Goal: Information Seeking & Learning: Learn about a topic

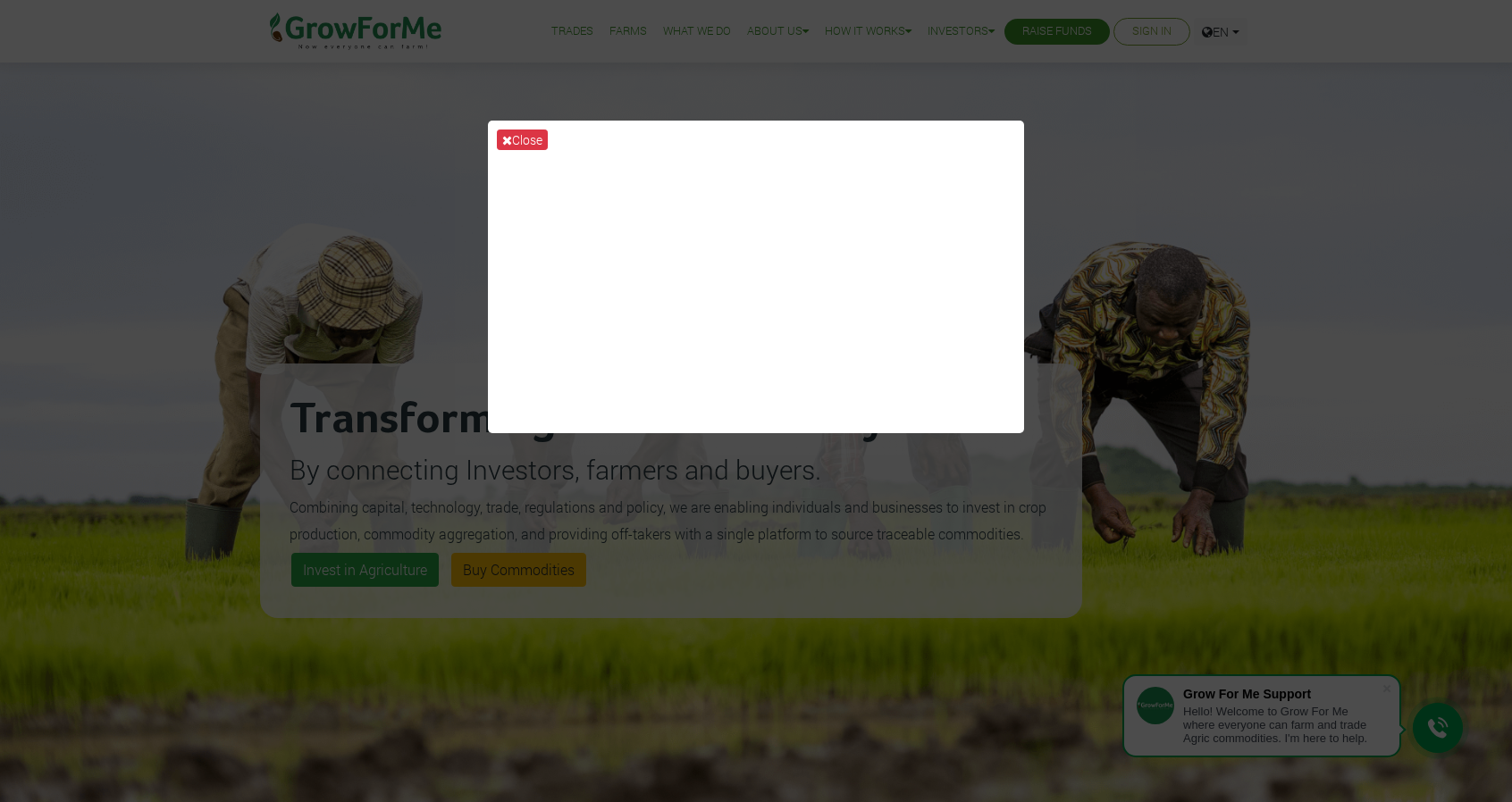
click at [1493, 150] on div "Close" at bounding box center [756, 401] width 1512 height 802
click at [525, 139] on button "Close" at bounding box center [521, 139] width 50 height 20
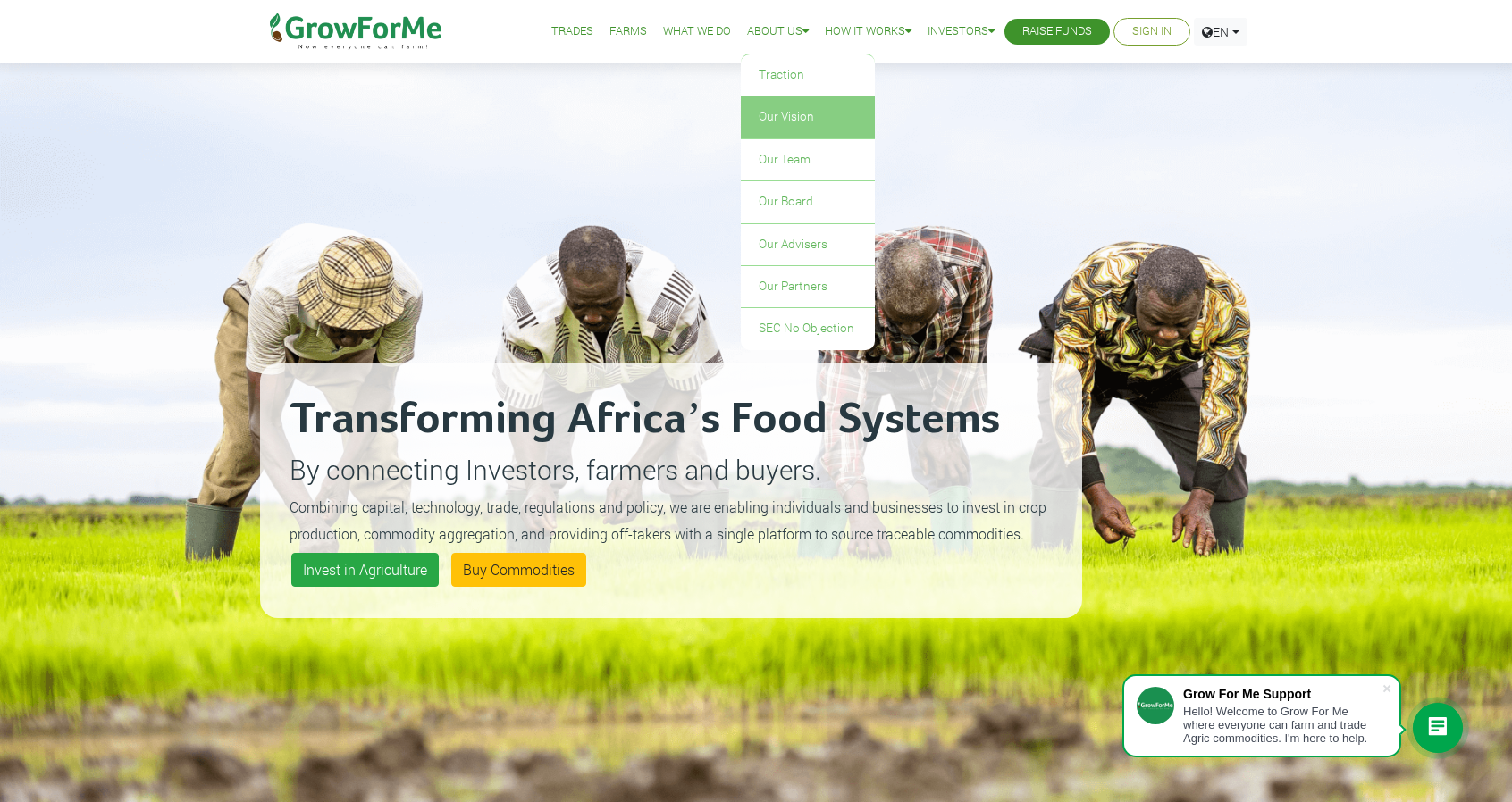
click at [763, 116] on link "Our Vision" at bounding box center [808, 117] width 134 height 41
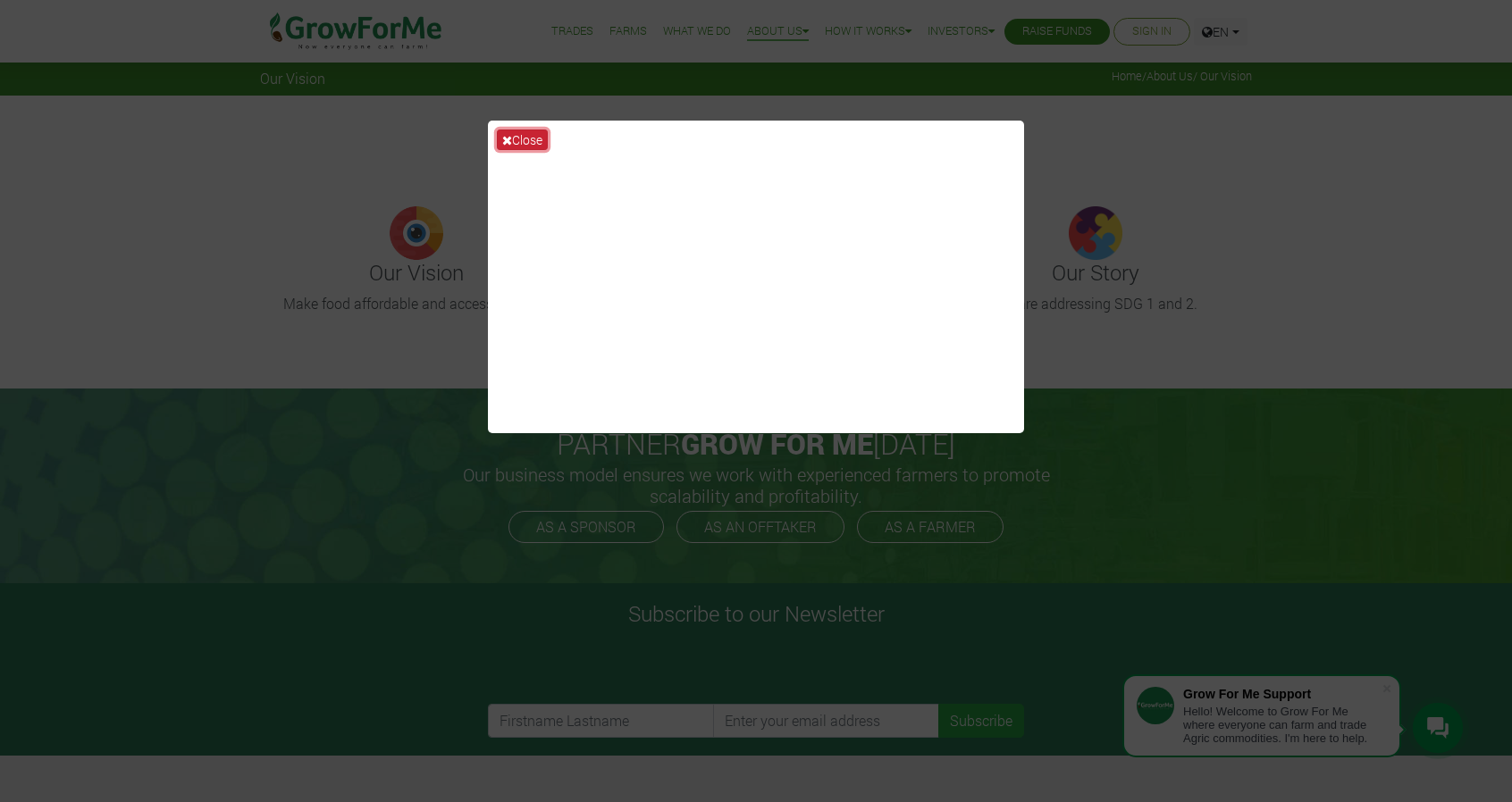
click at [519, 140] on button "Close" at bounding box center [521, 139] width 50 height 20
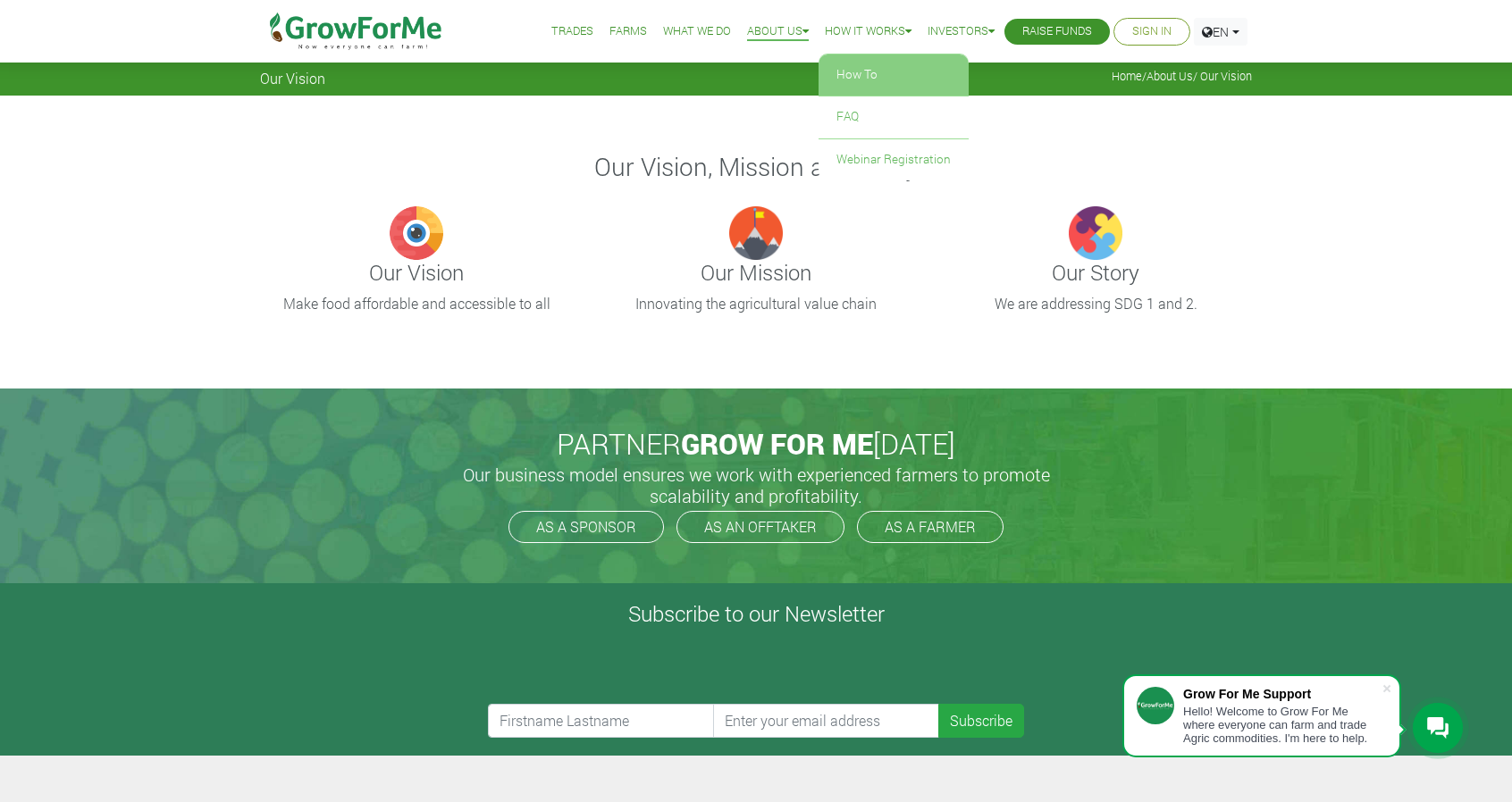
click at [856, 66] on link "How To" at bounding box center [894, 74] width 151 height 41
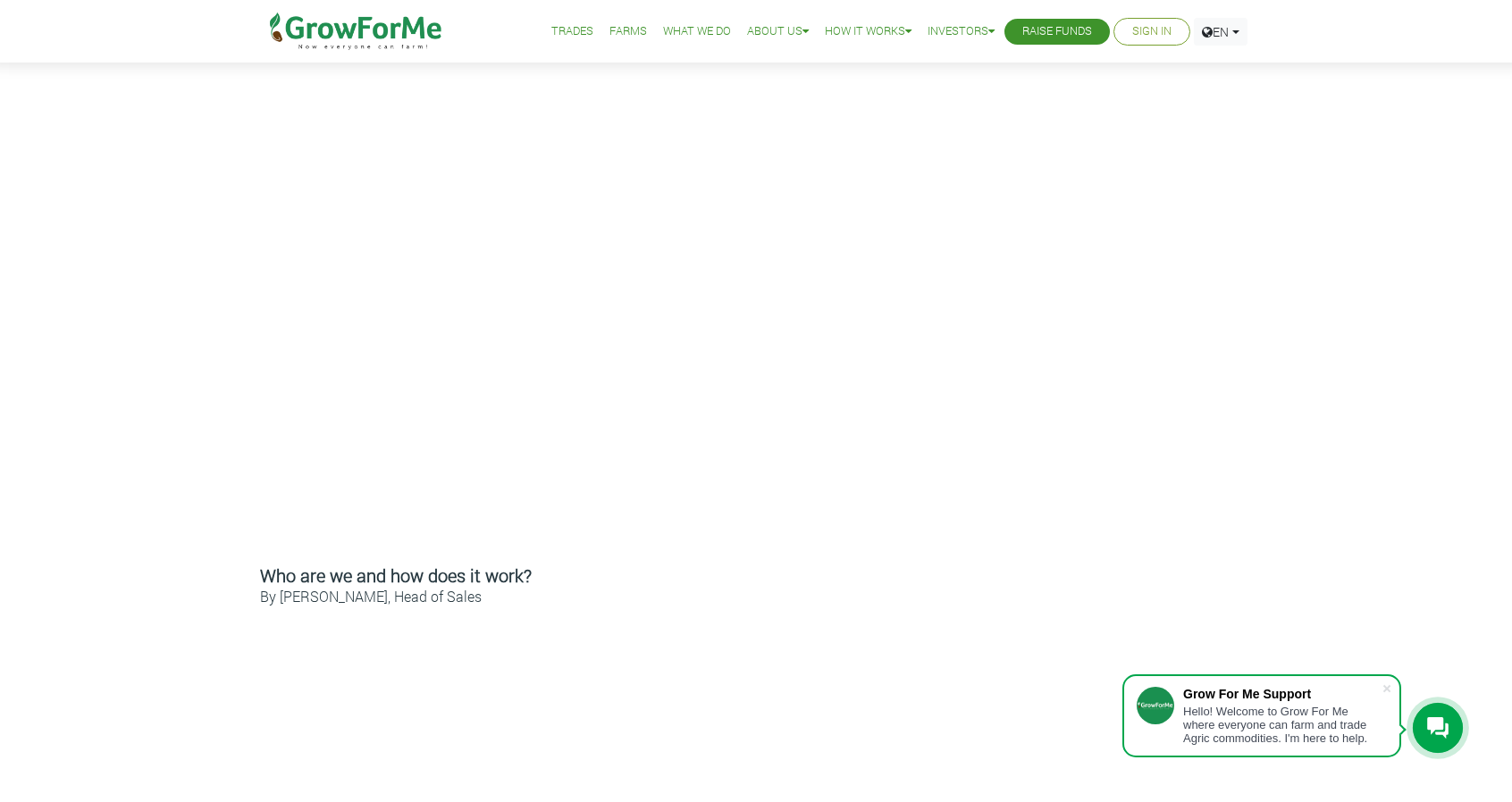
scroll to position [268, 0]
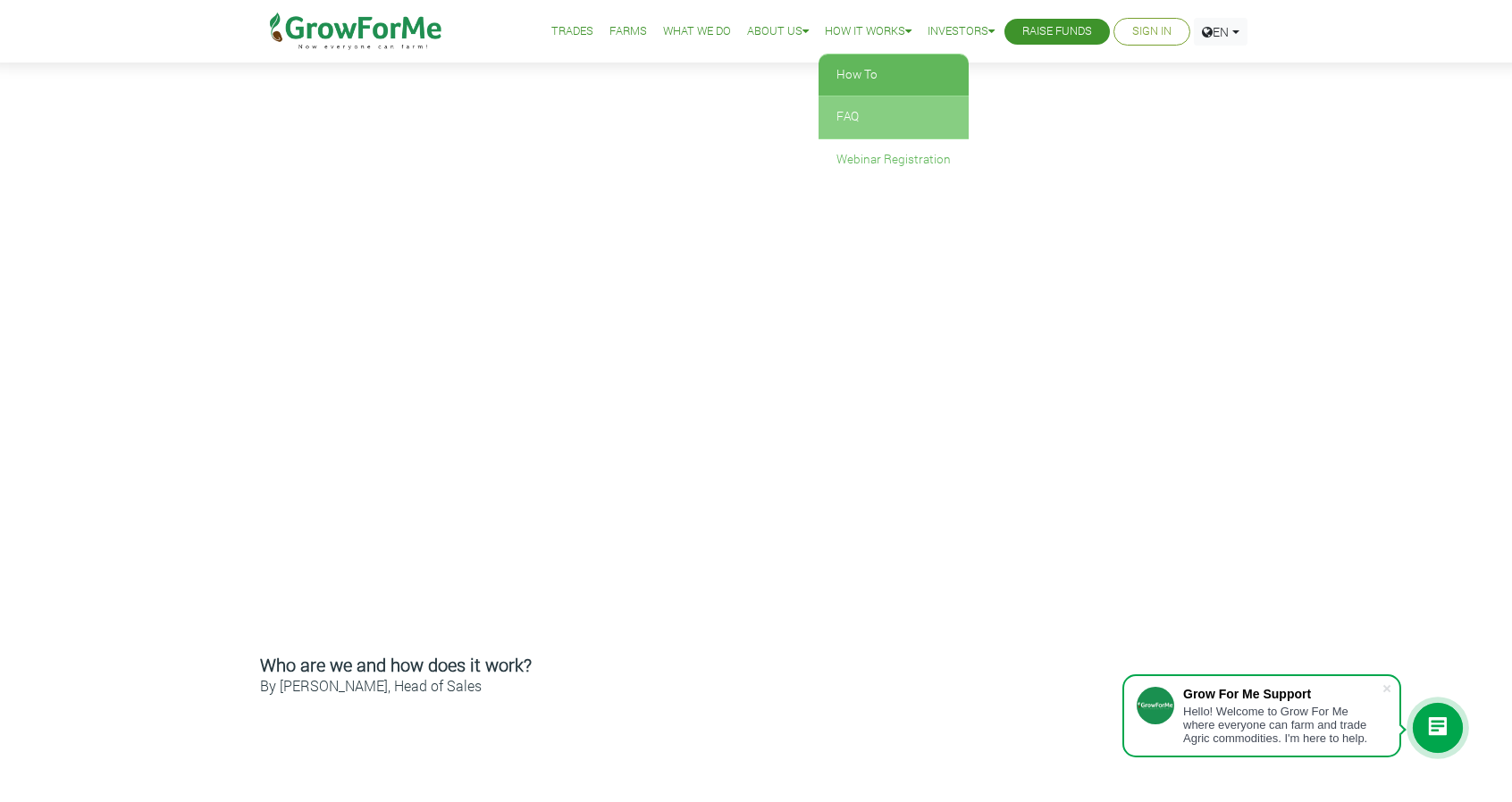
click at [850, 118] on link "FAQ" at bounding box center [894, 117] width 151 height 41
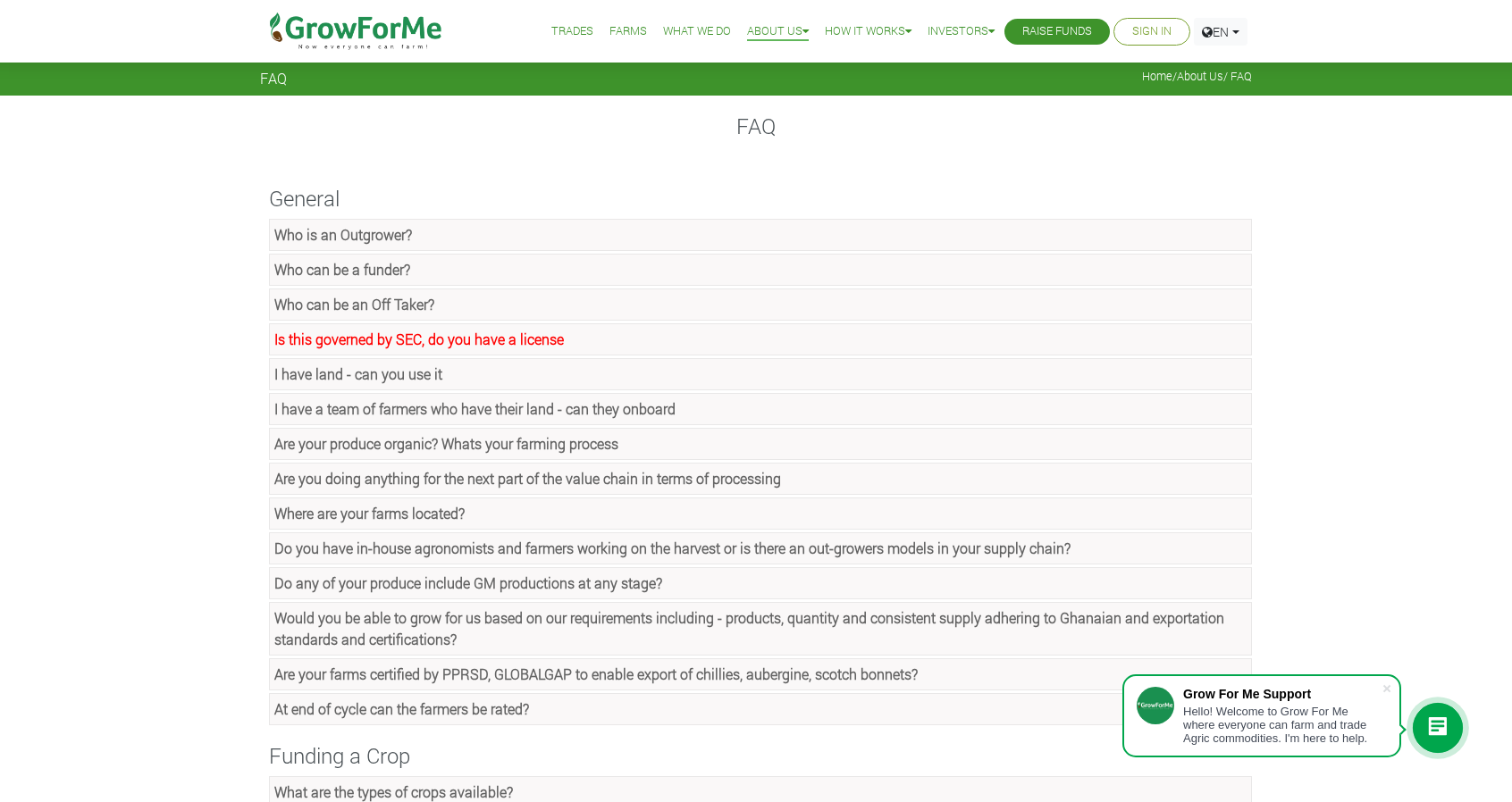
click at [565, 341] on link "Is this governed by SEC, do you have a license" at bounding box center [760, 339] width 983 height 32
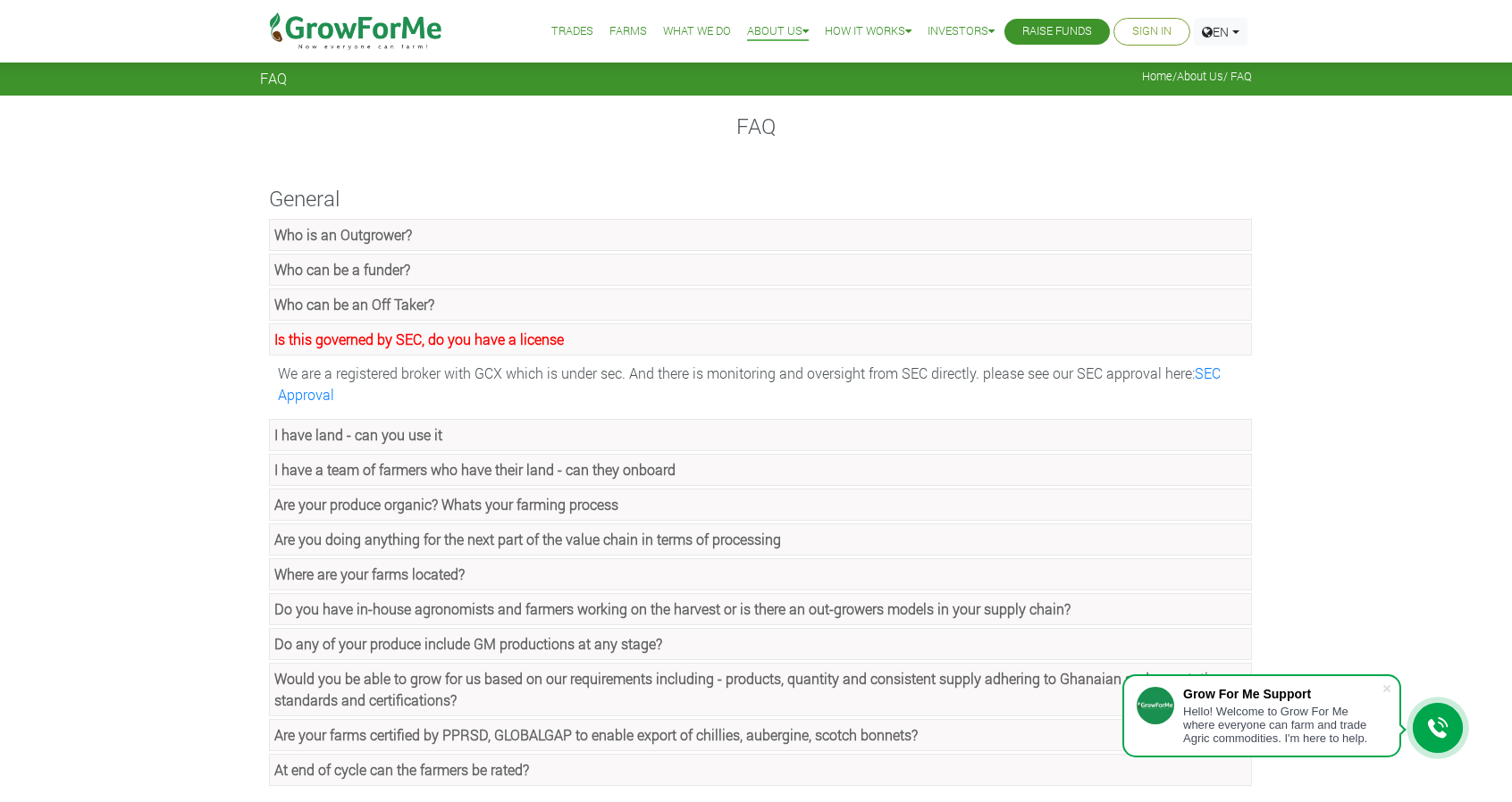
click at [455, 229] on link "Who is an Outgrower?" at bounding box center [760, 234] width 983 height 32
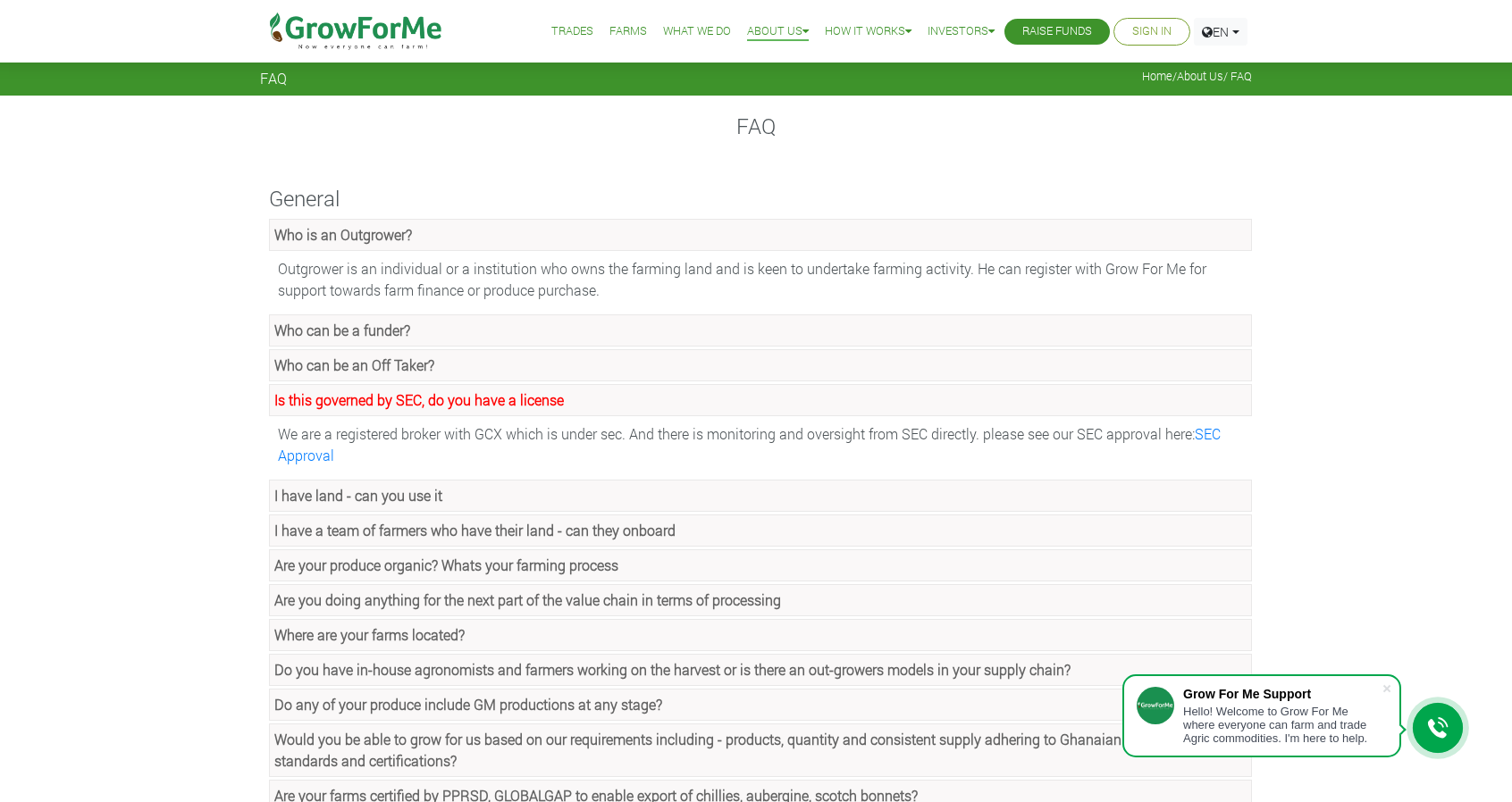
click at [452, 337] on link "Who can be a funder?" at bounding box center [760, 330] width 983 height 32
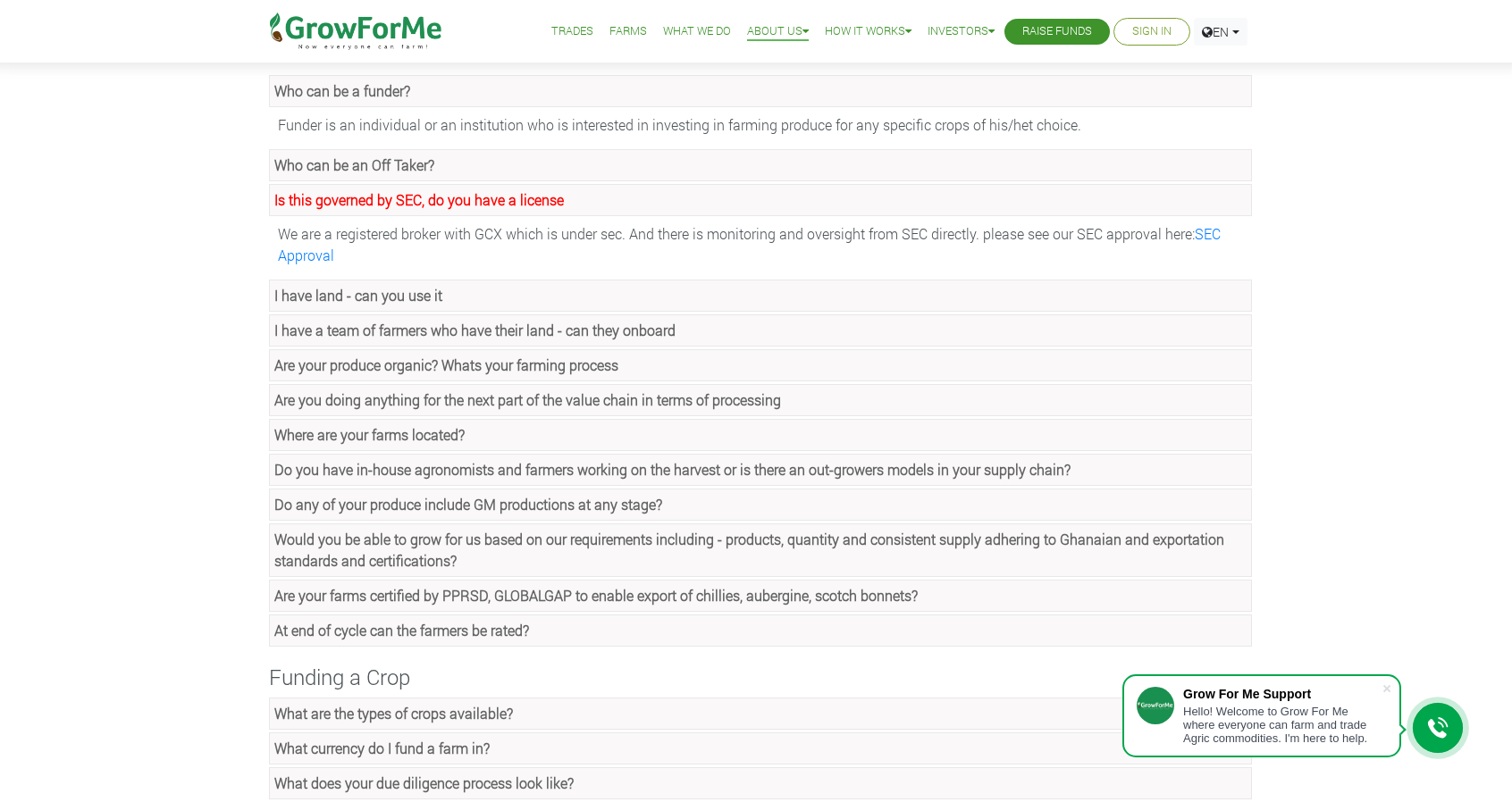
scroll to position [268, 0]
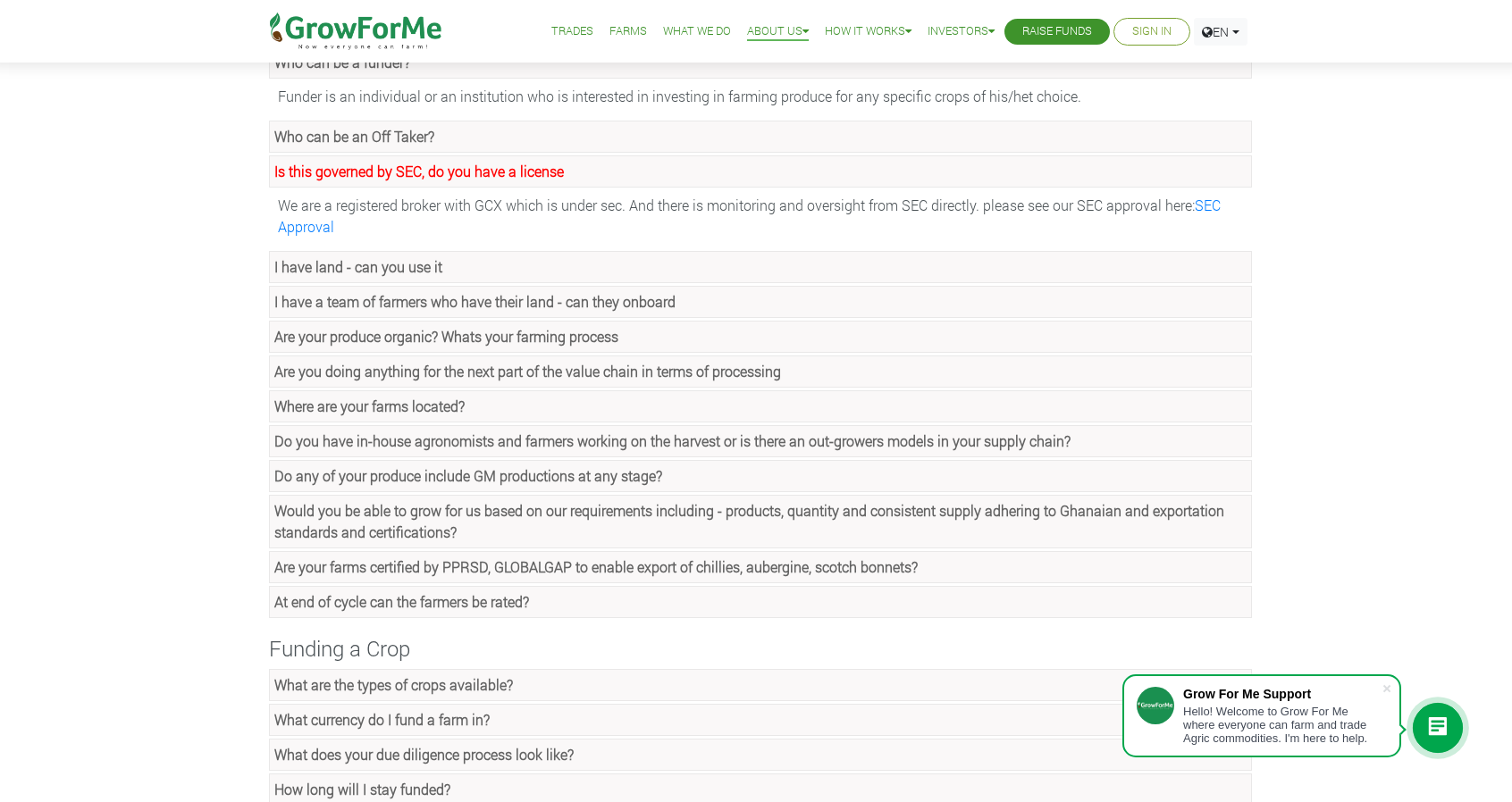
click at [611, 330] on strong "Are your produce organic? Whats your farming process" at bounding box center [446, 336] width 344 height 18
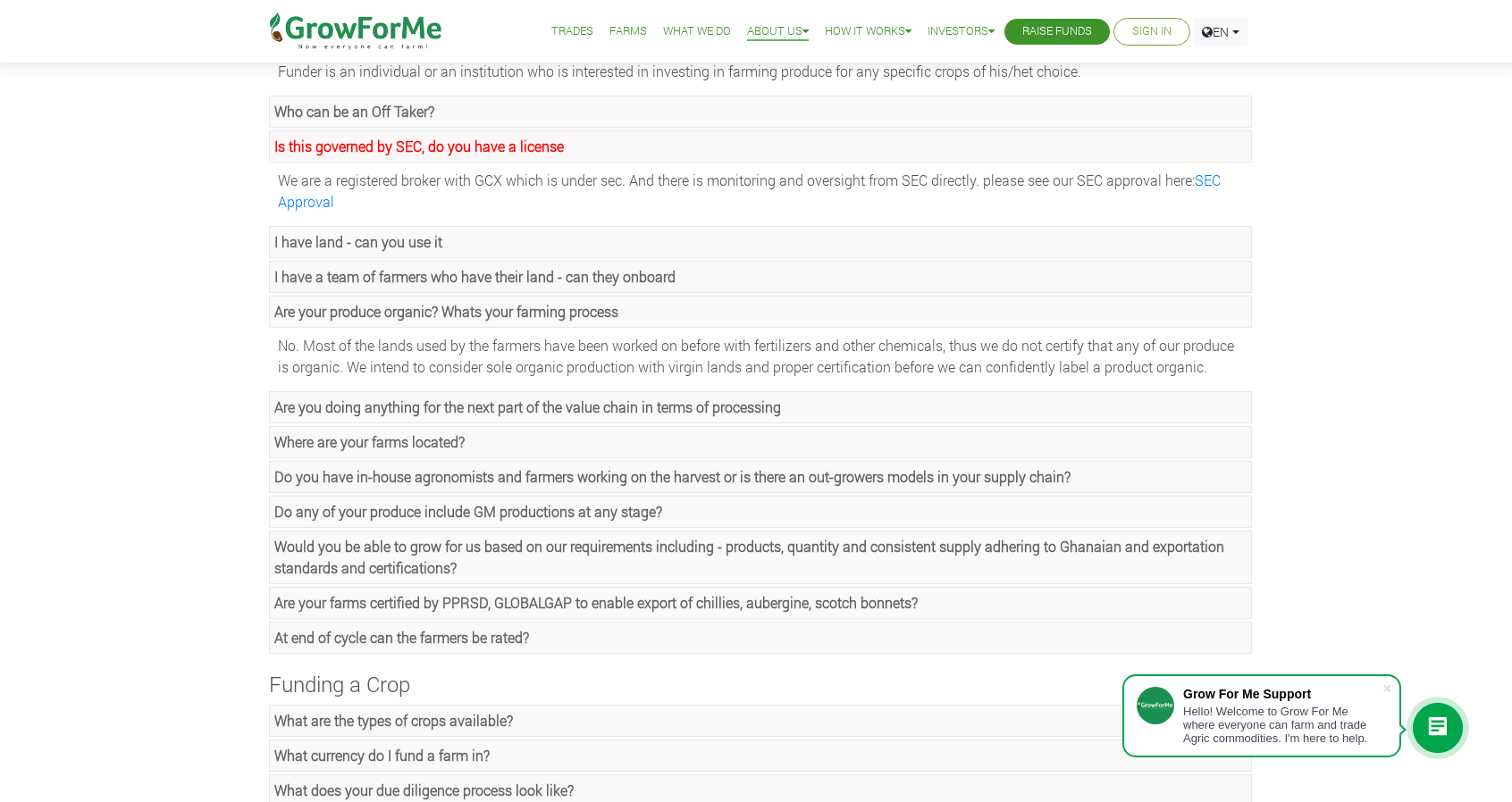
scroll to position [447, 0]
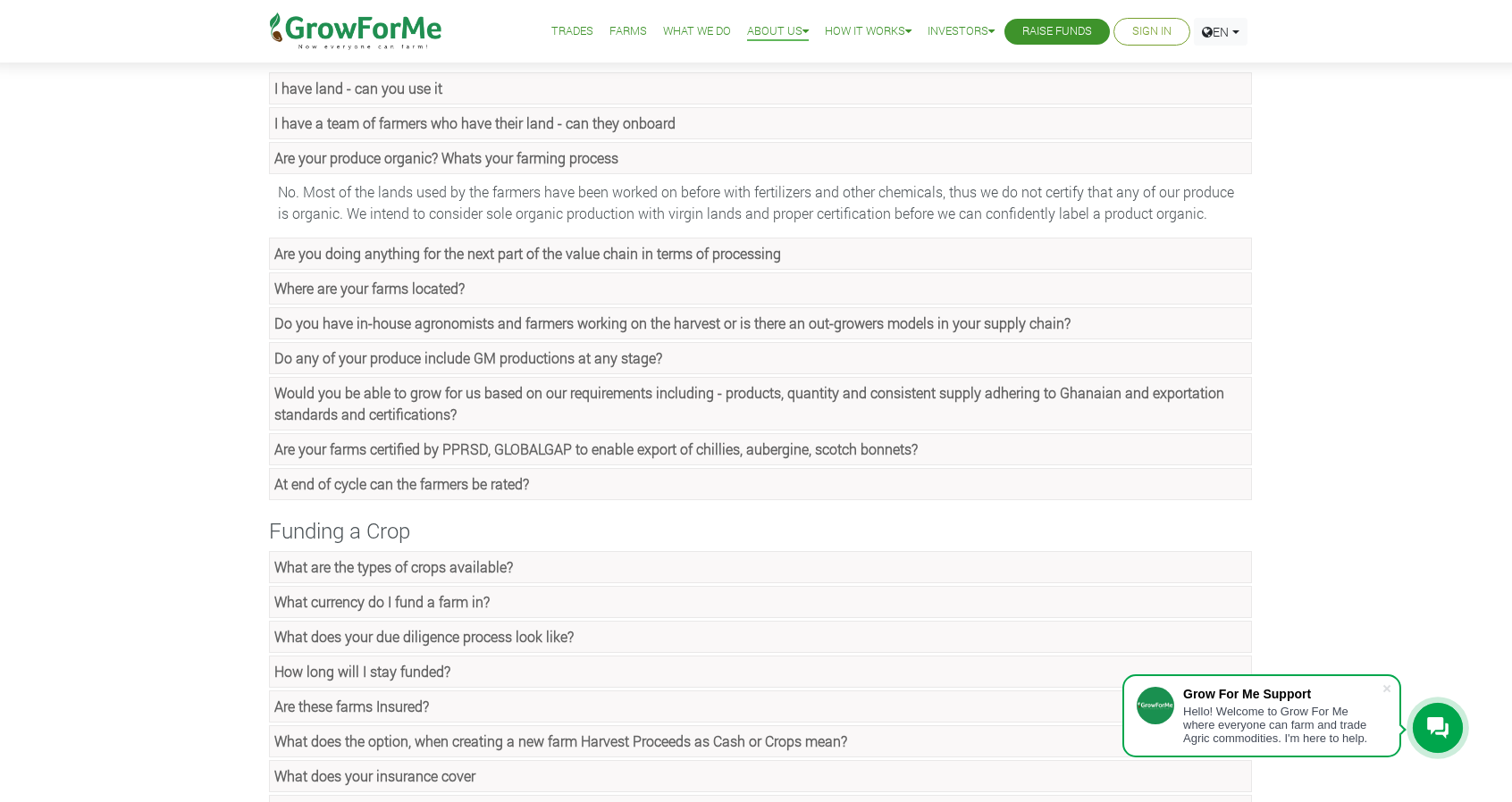
click at [379, 279] on strong "Where are your farms located?" at bounding box center [369, 288] width 190 height 18
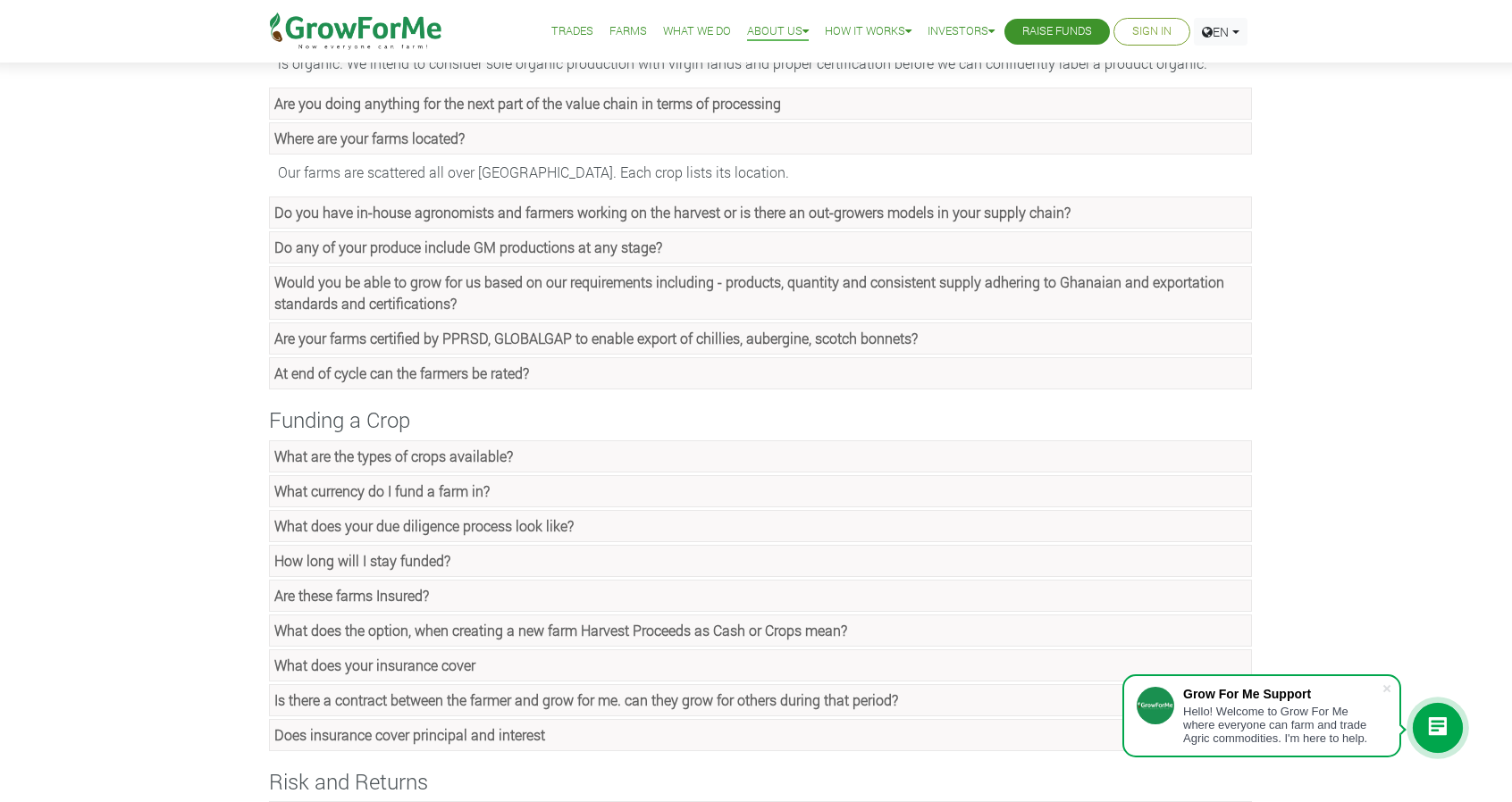
scroll to position [625, 0]
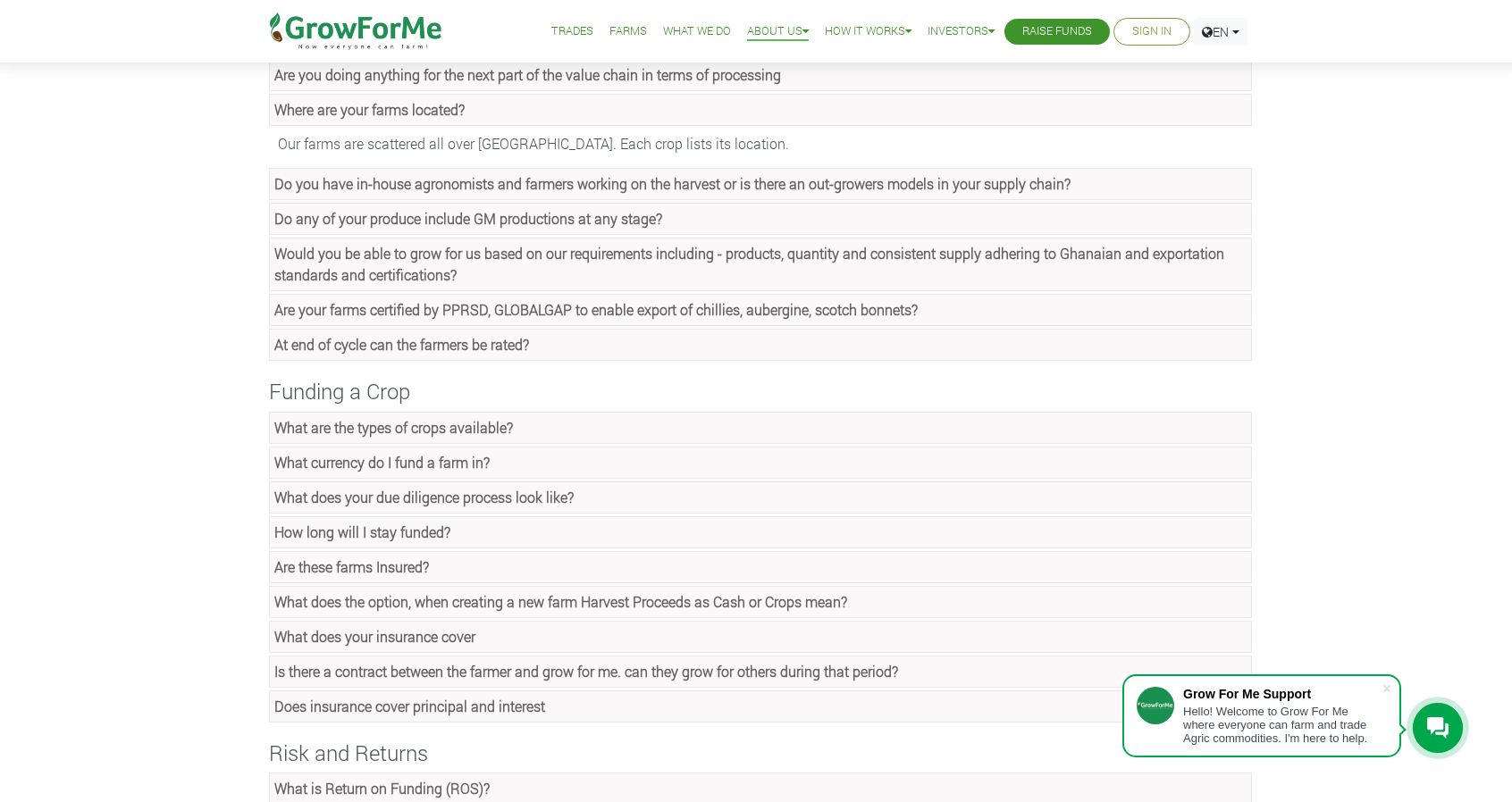
click at [417, 463] on link "What currency do I fund a farm in?" at bounding box center [760, 462] width 983 height 32
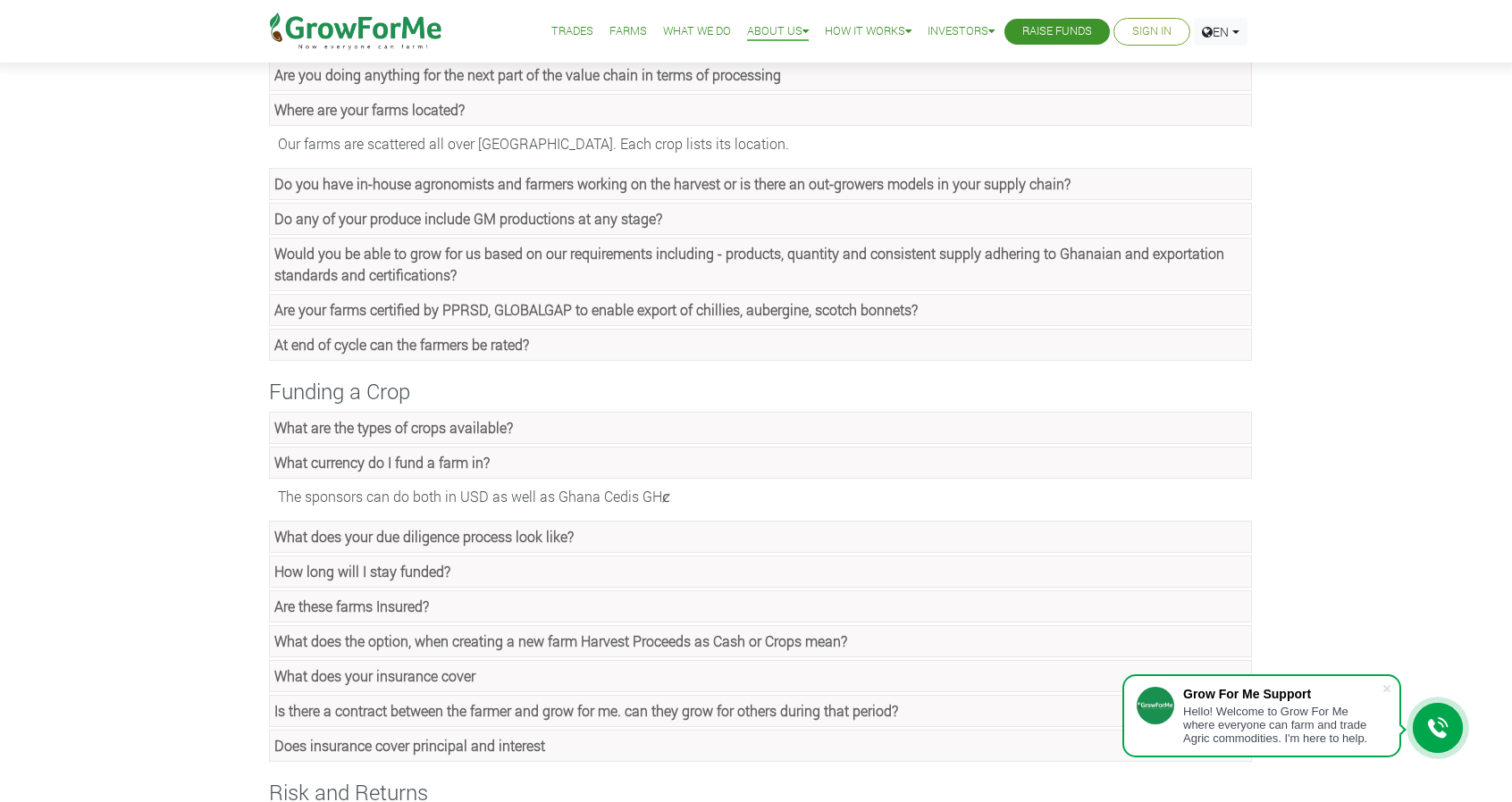
click at [425, 424] on strong "What are the types of crops available?" at bounding box center [394, 428] width 239 height 18
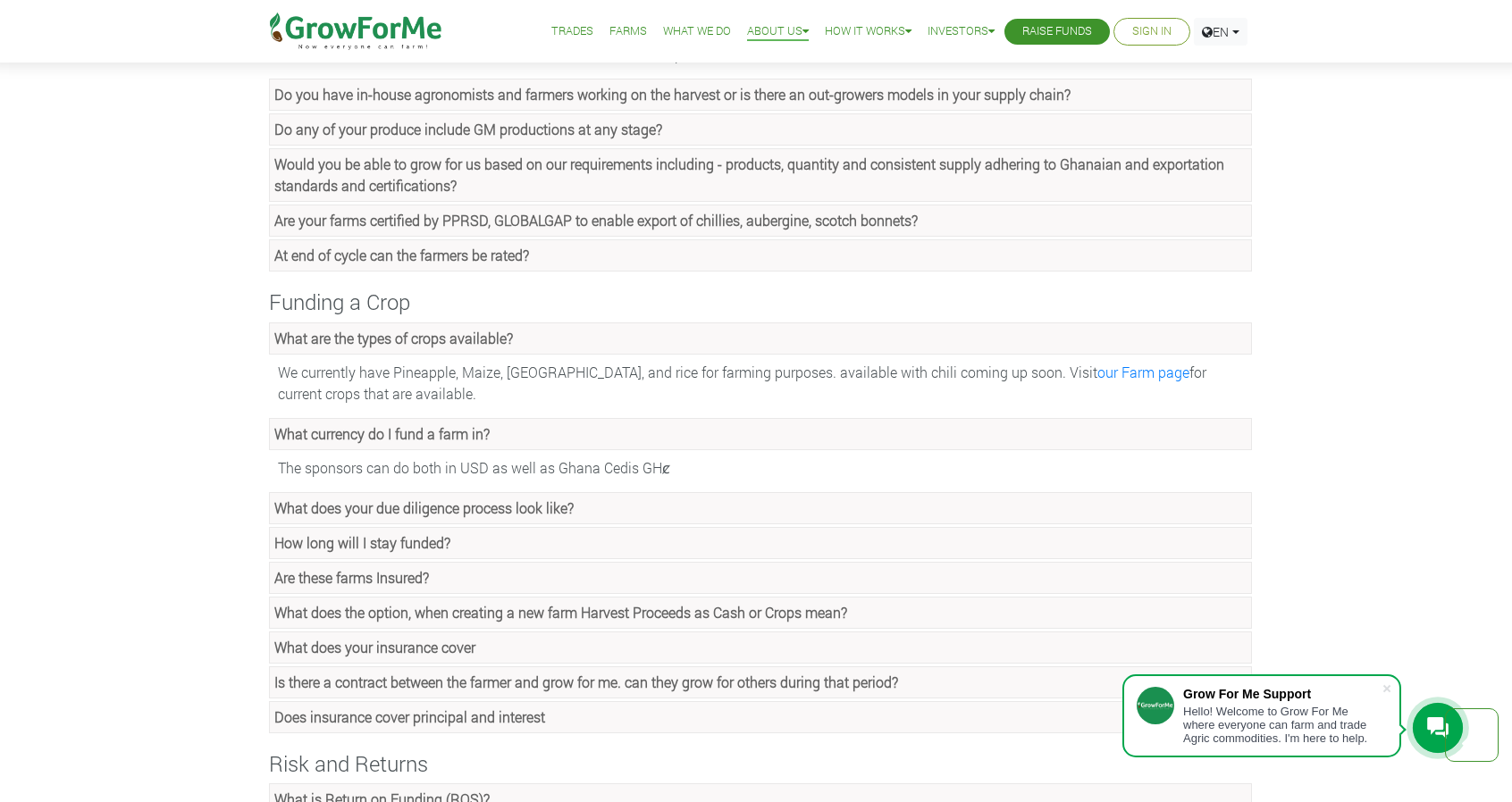
scroll to position [804, 0]
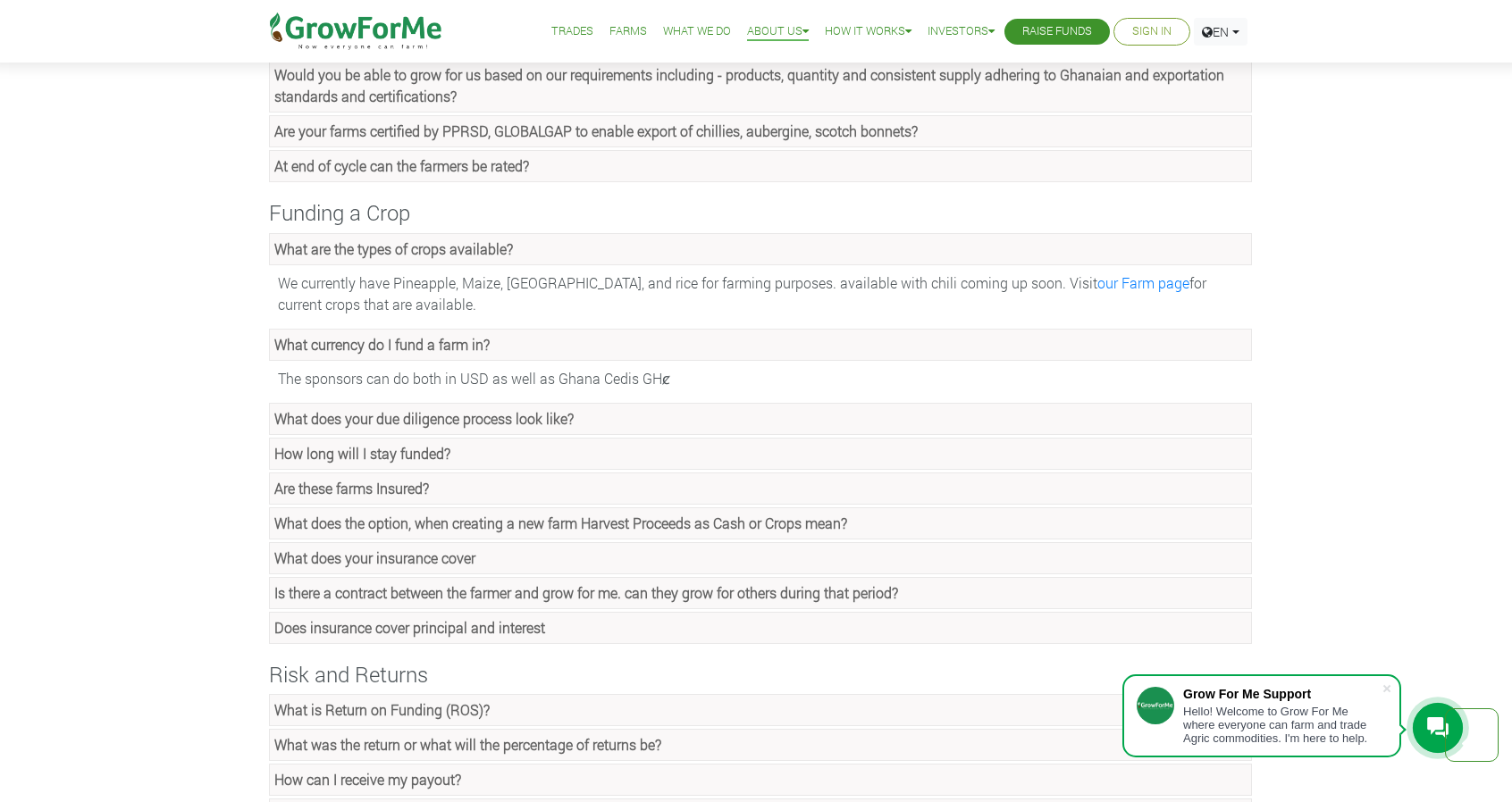
click at [385, 444] on strong "How long will I stay funded?" at bounding box center [363, 453] width 176 height 18
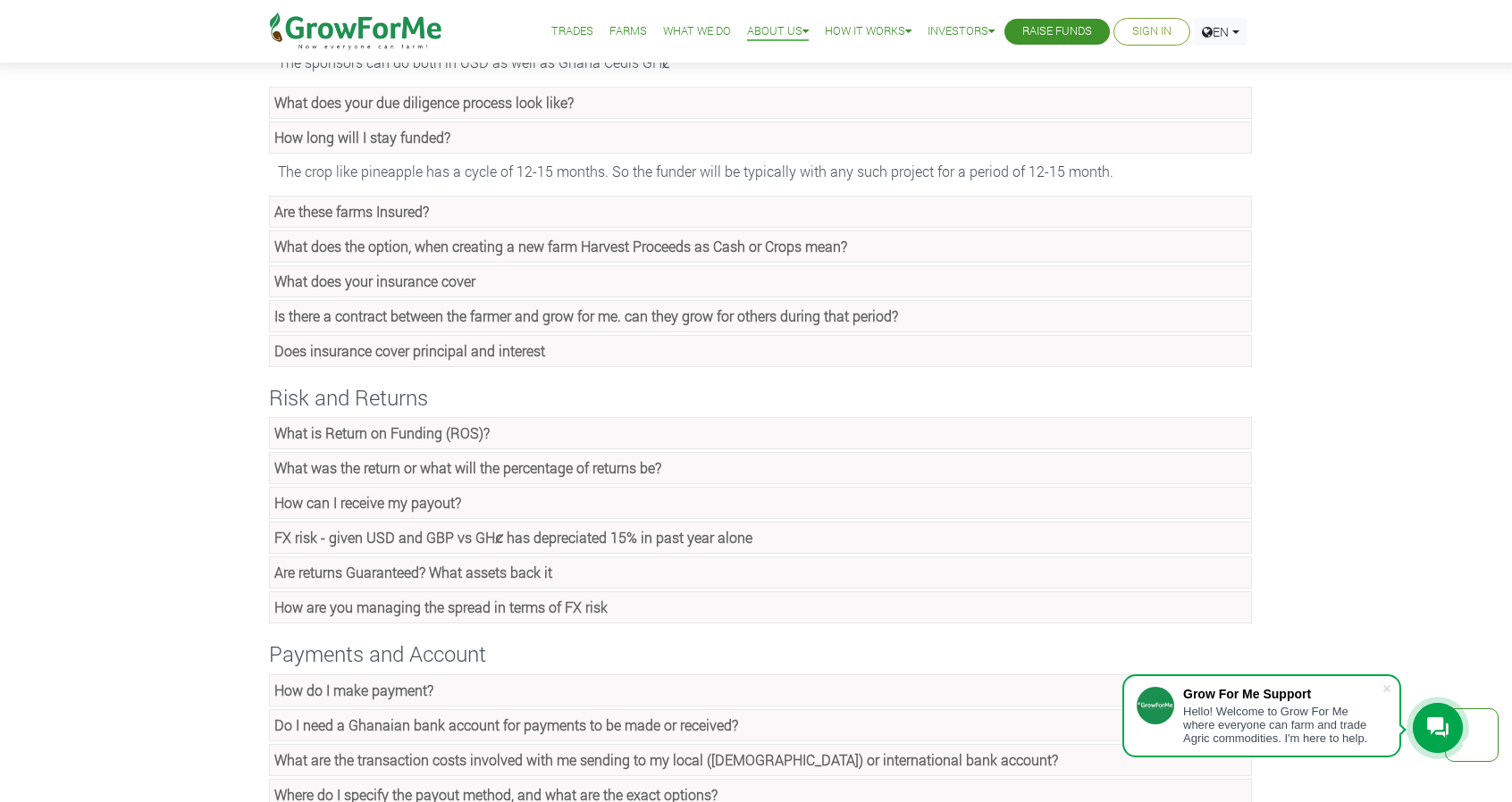
scroll to position [1161, 0]
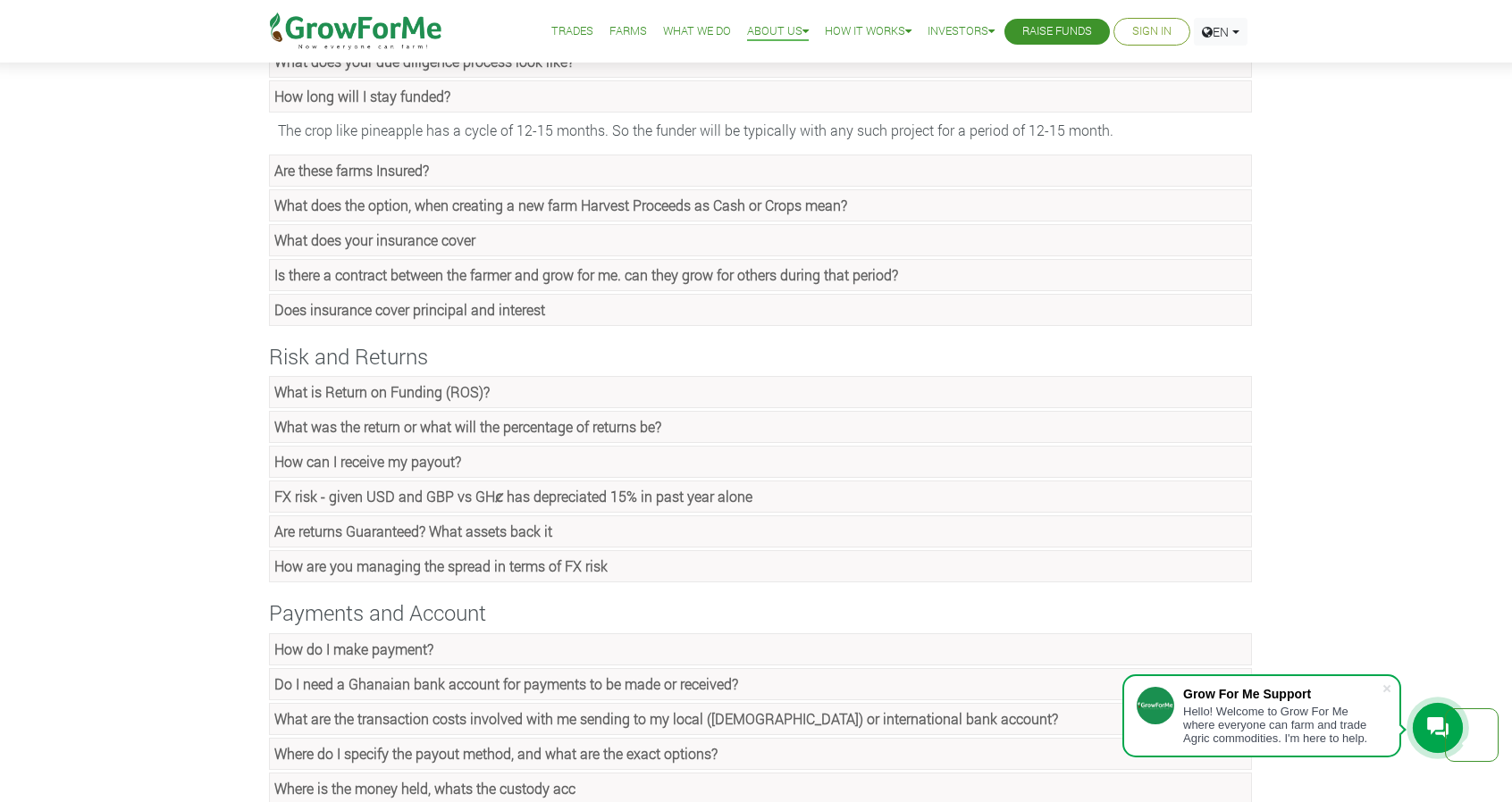
click at [425, 383] on strong "What is Return on Funding (ROS)?" at bounding box center [382, 392] width 216 height 18
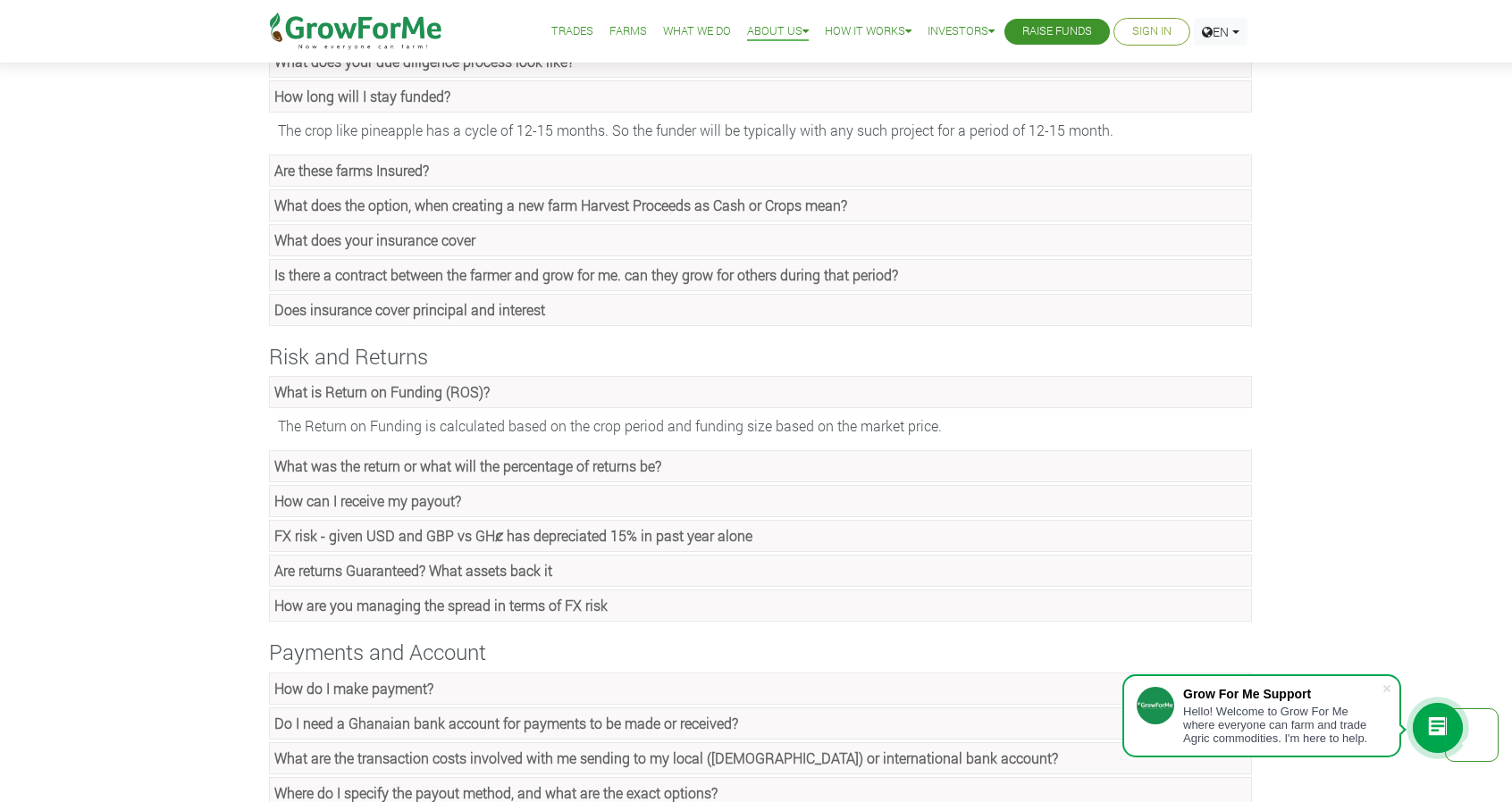
click at [392, 491] on strong "How can I receive my payout?" at bounding box center [367, 500] width 186 height 18
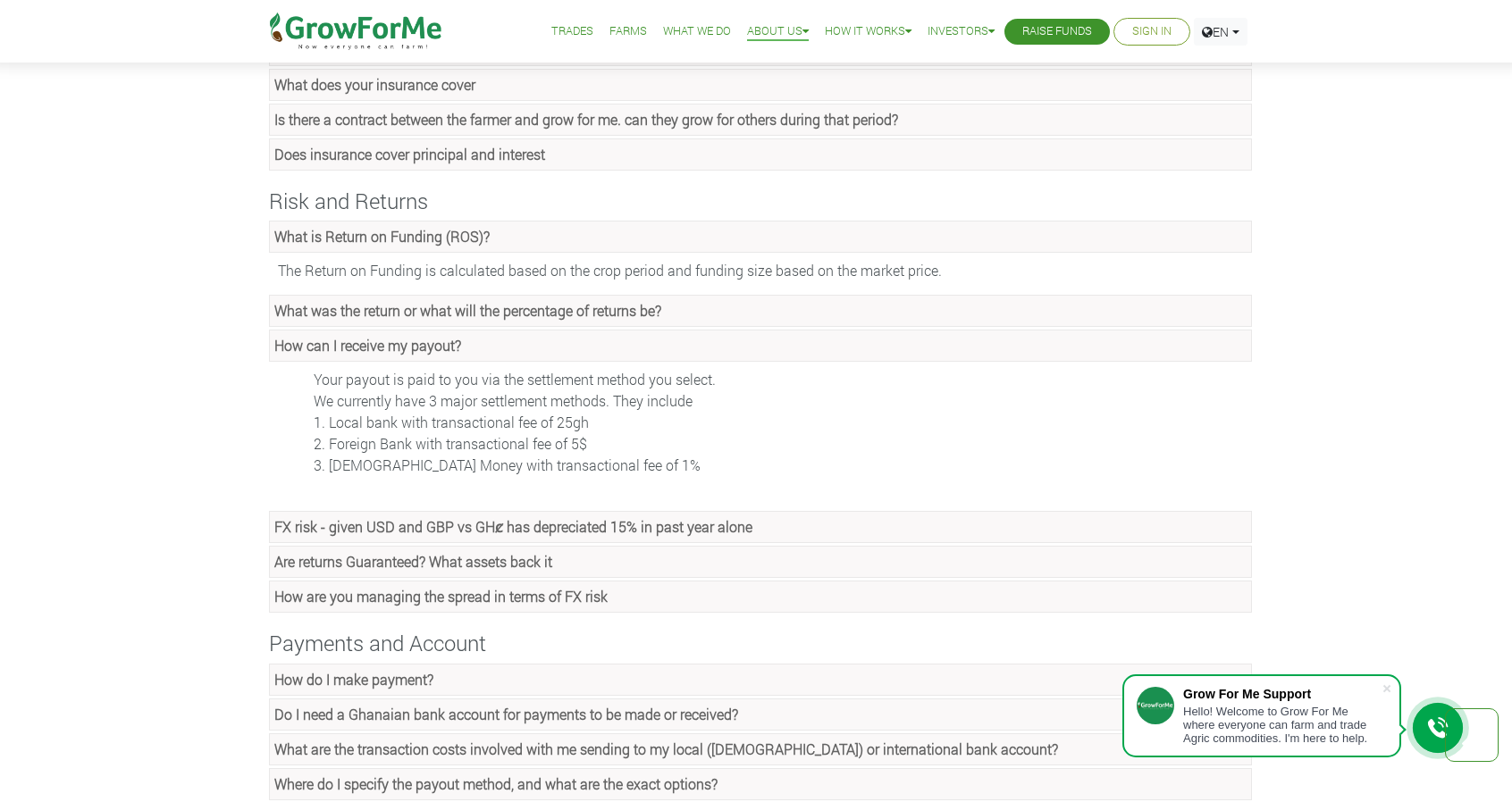
scroll to position [1429, 0]
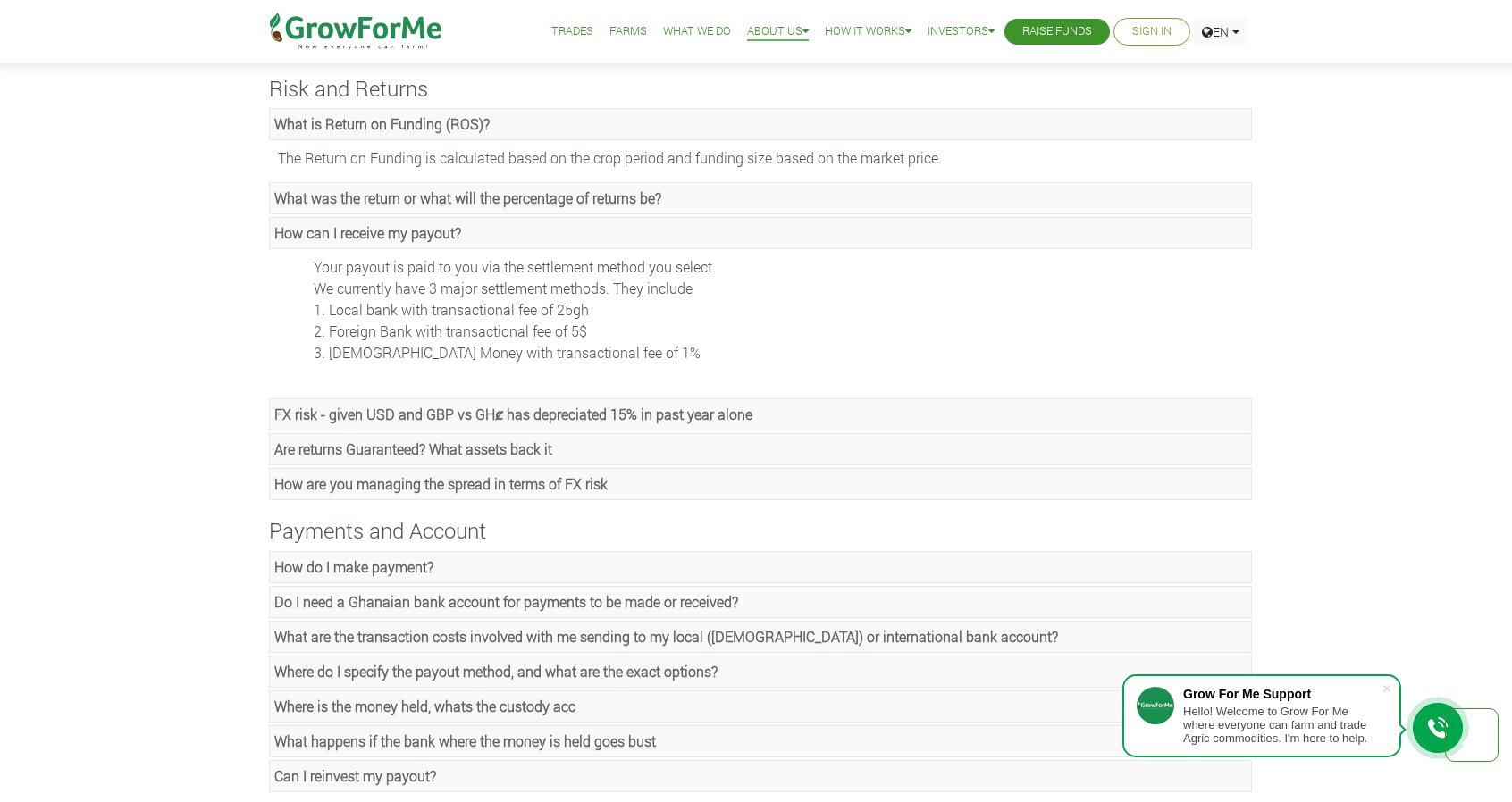
click at [425, 440] on strong "Are returns Guaranteed? What assets back it" at bounding box center [413, 449] width 278 height 18
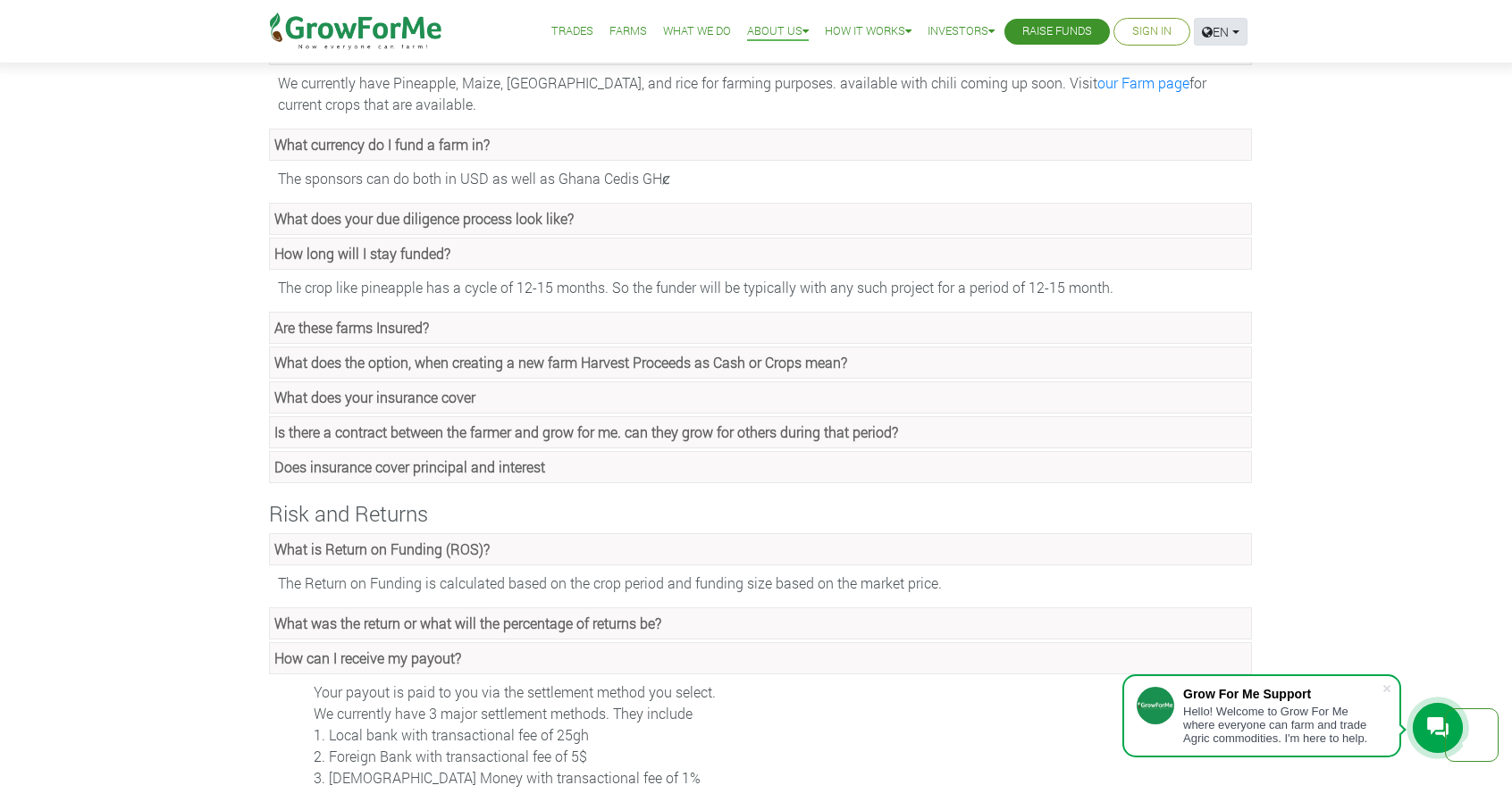
scroll to position [983, 0]
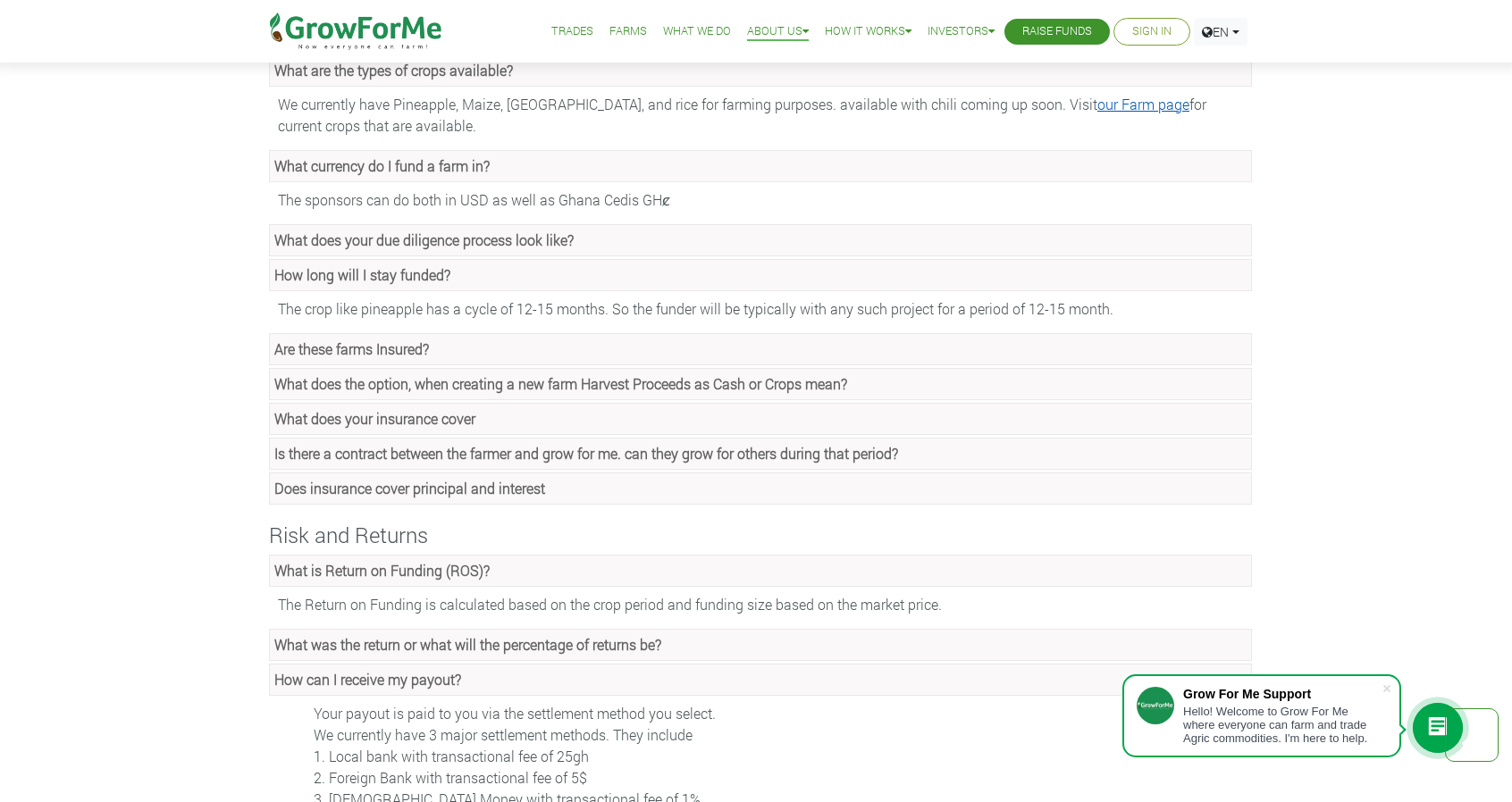
click at [1097, 95] on link "our Farm page" at bounding box center [1143, 104] width 92 height 18
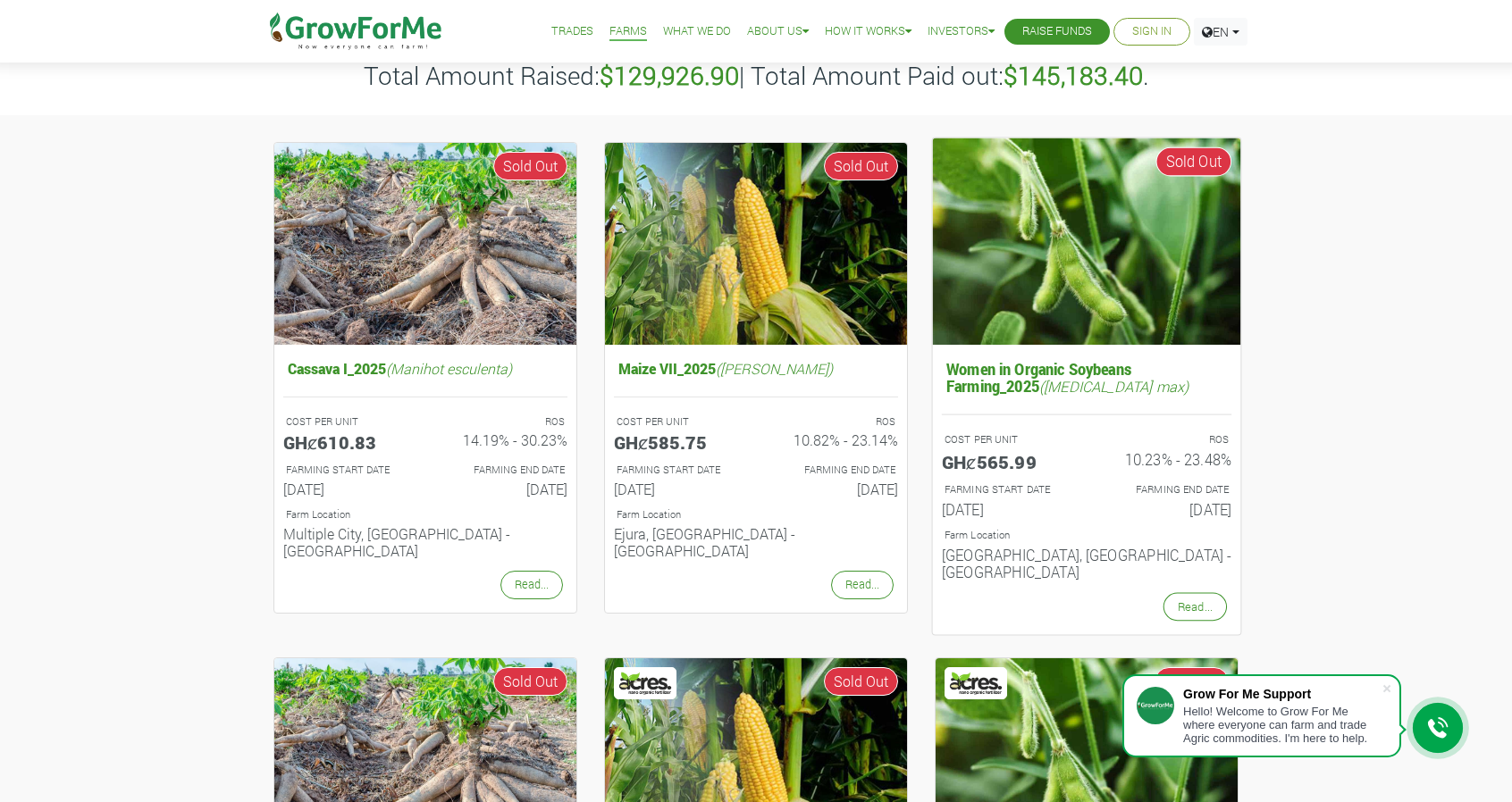
scroll to position [179, 0]
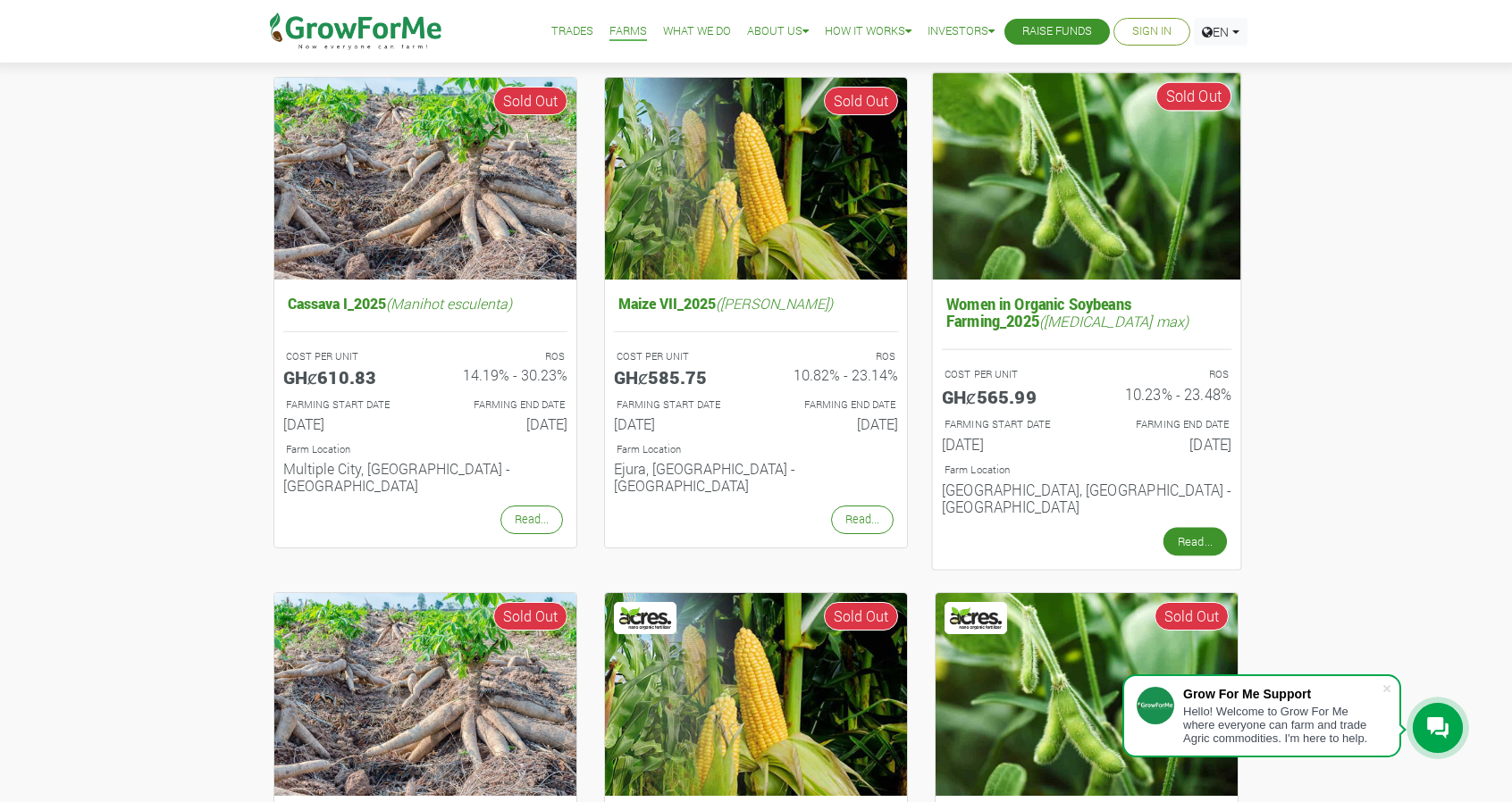
click at [1199, 527] on link "Read..." at bounding box center [1194, 540] width 63 height 28
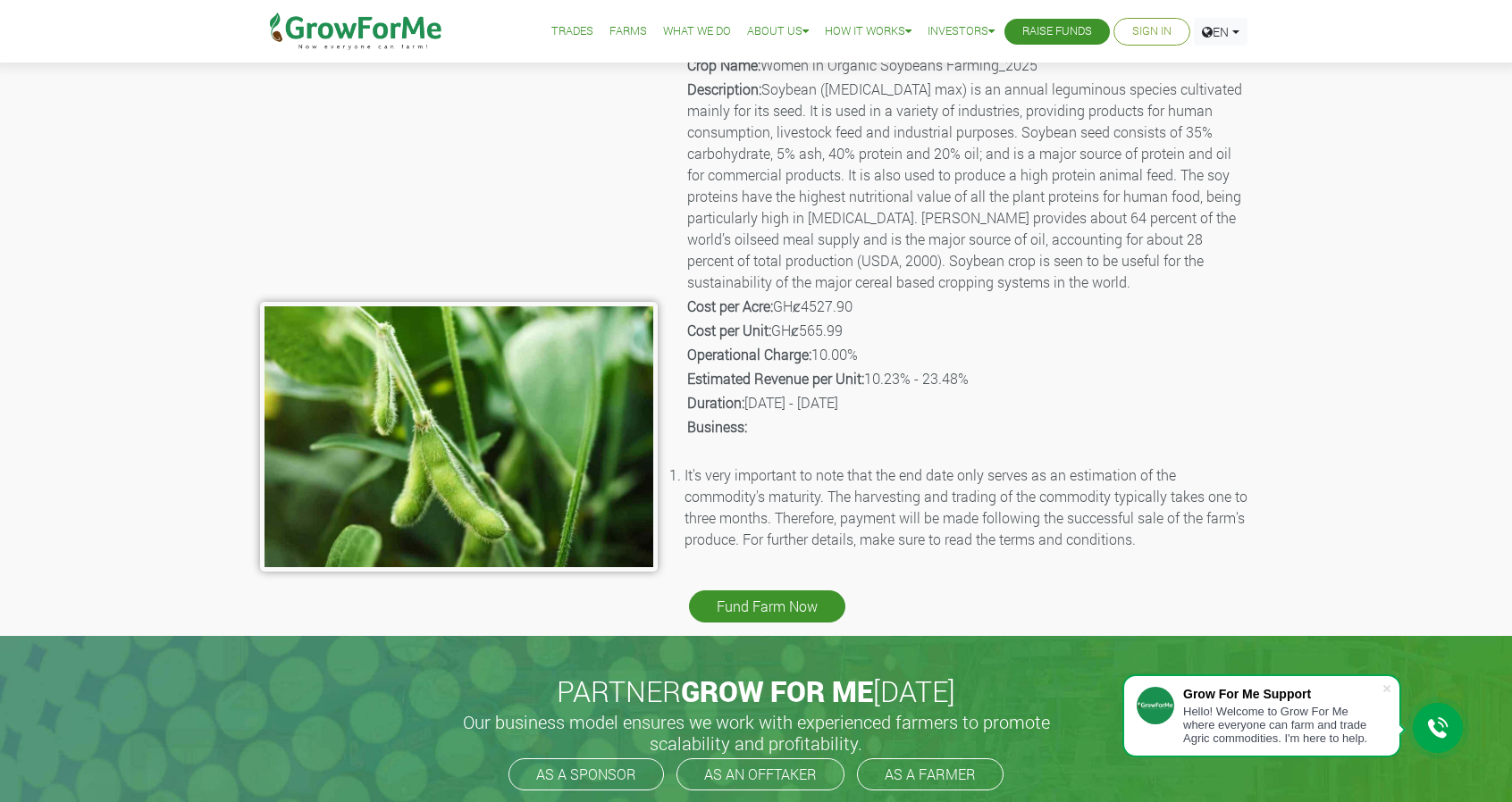
scroll to position [268, 0]
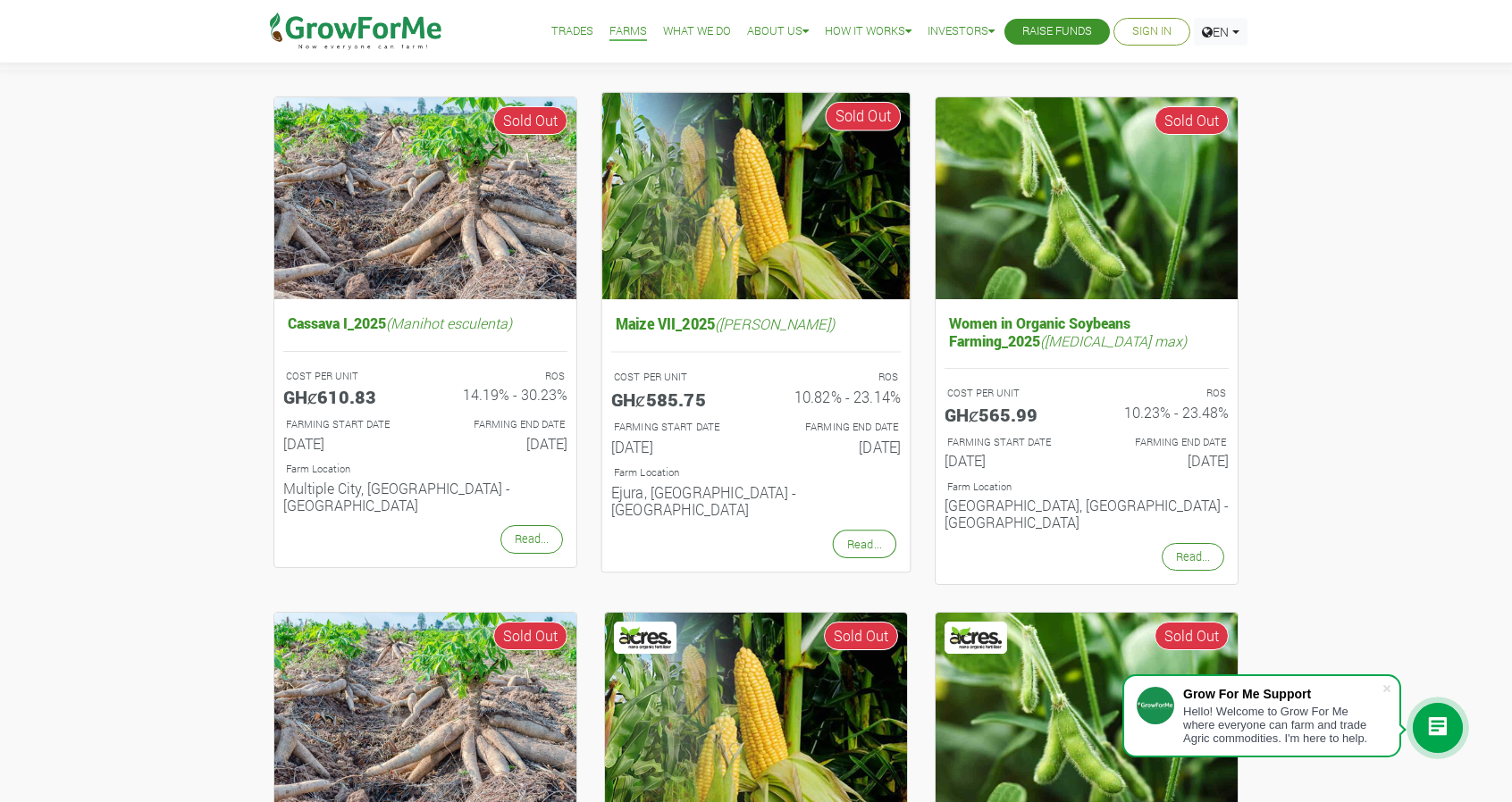
scroll to position [179, 0]
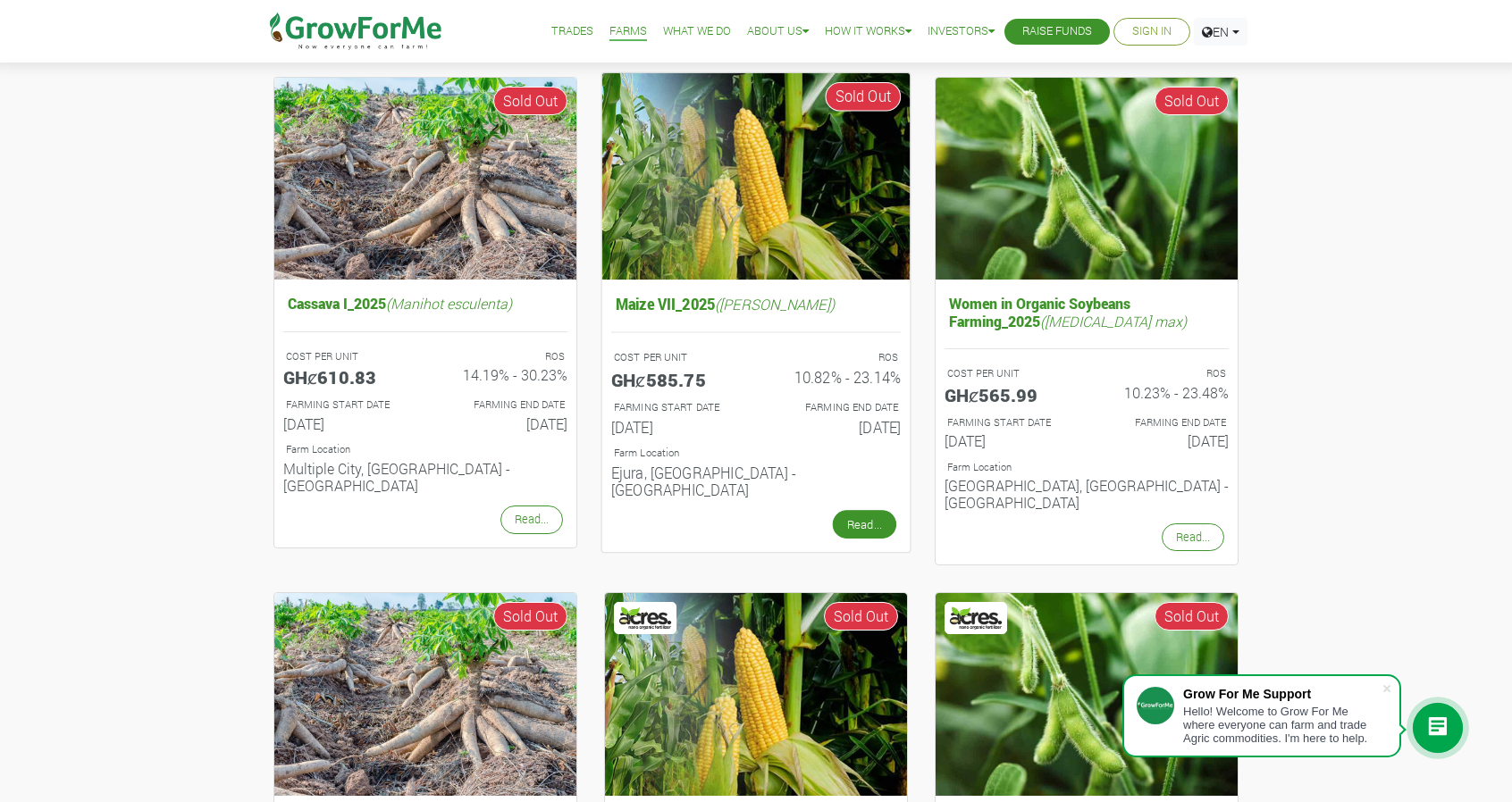
click at [873, 510] on link "Read..." at bounding box center [864, 524] width 63 height 28
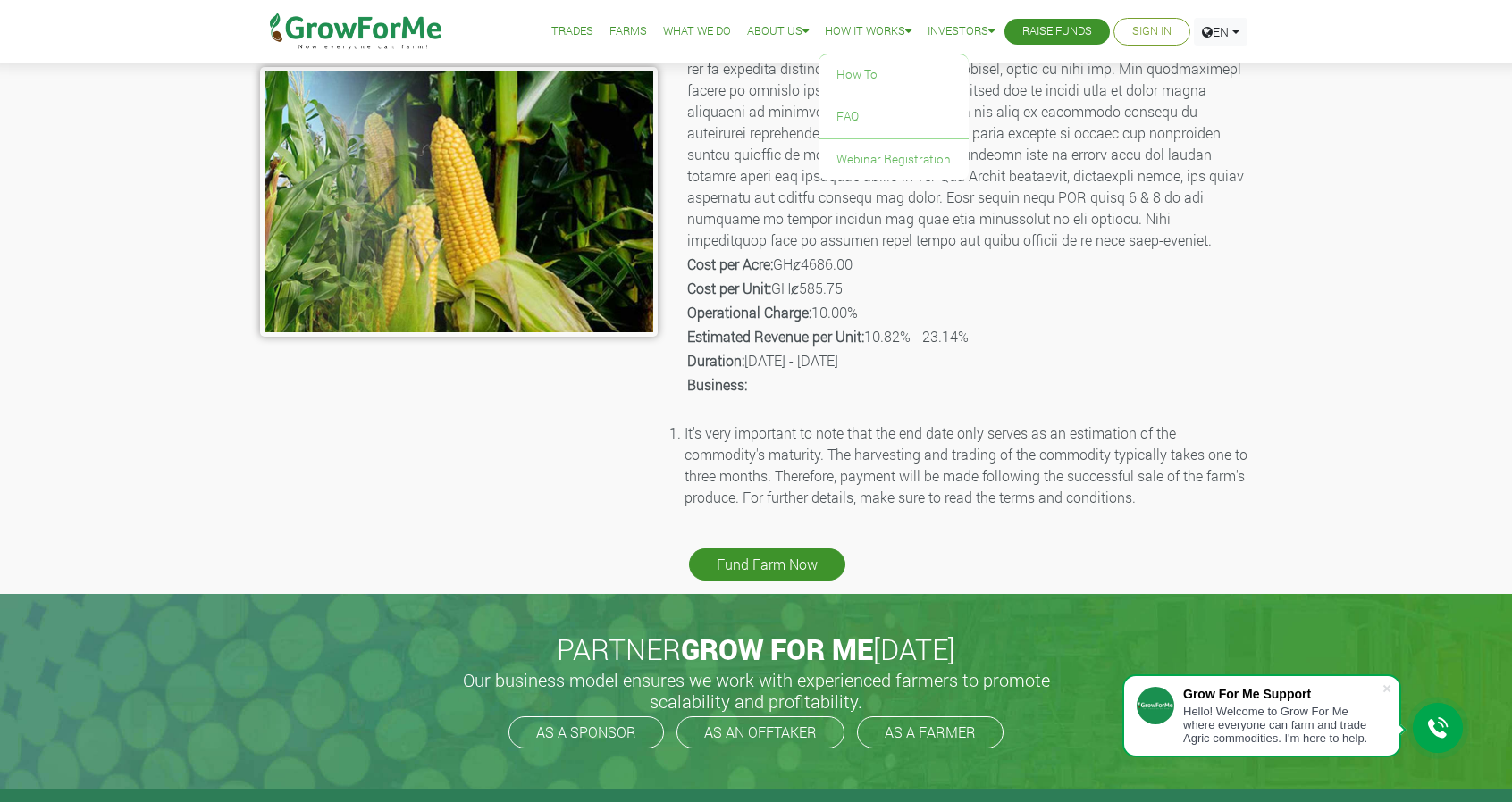
scroll to position [357, 0]
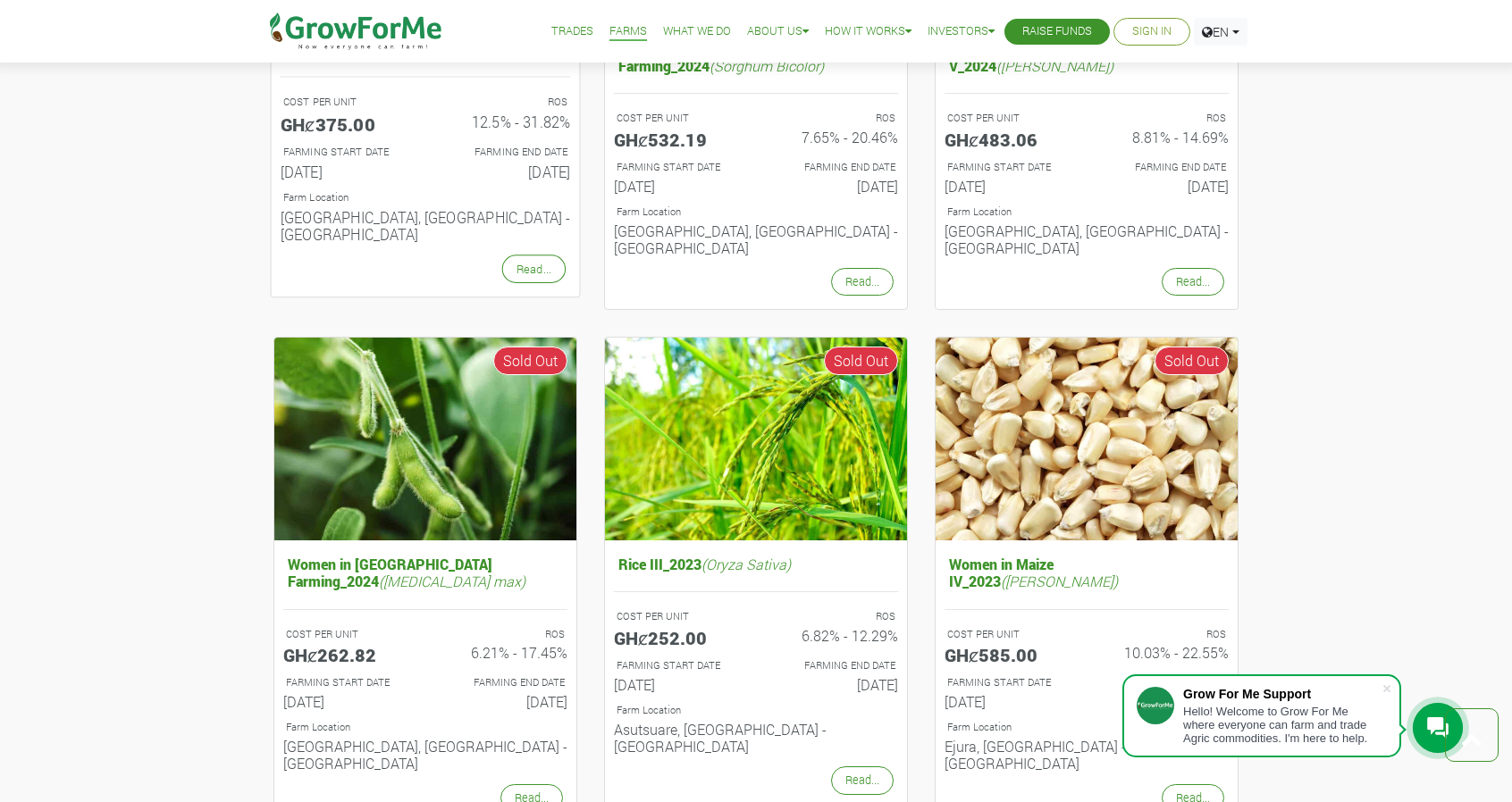
scroll to position [1697, 0]
